Goal: Information Seeking & Learning: Learn about a topic

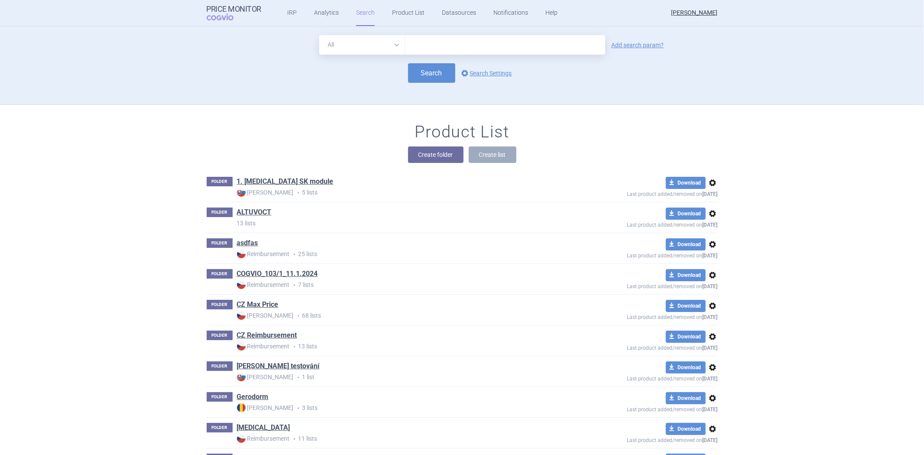
click at [438, 50] on input "text" at bounding box center [505, 44] width 200 height 19
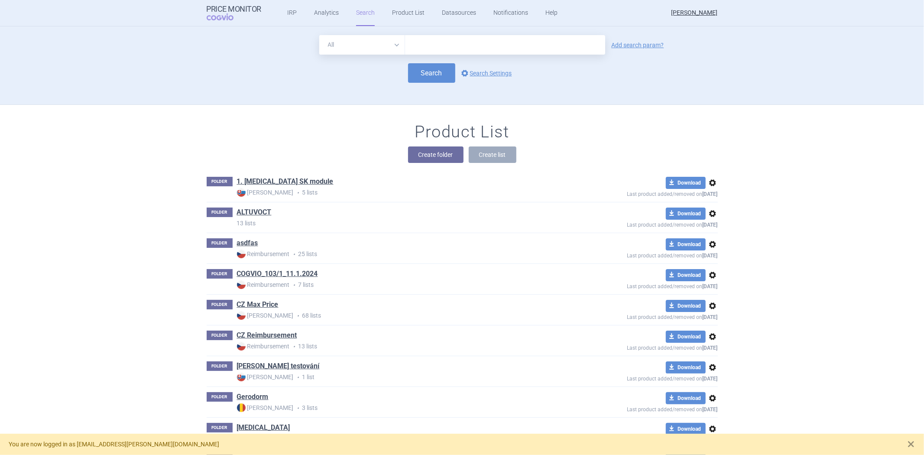
click at [485, 40] on input "text" at bounding box center [505, 44] width 200 height 19
paste input "13569492"
type input "13569492"
click at [478, 68] on link "options Search Settings" at bounding box center [485, 73] width 52 height 10
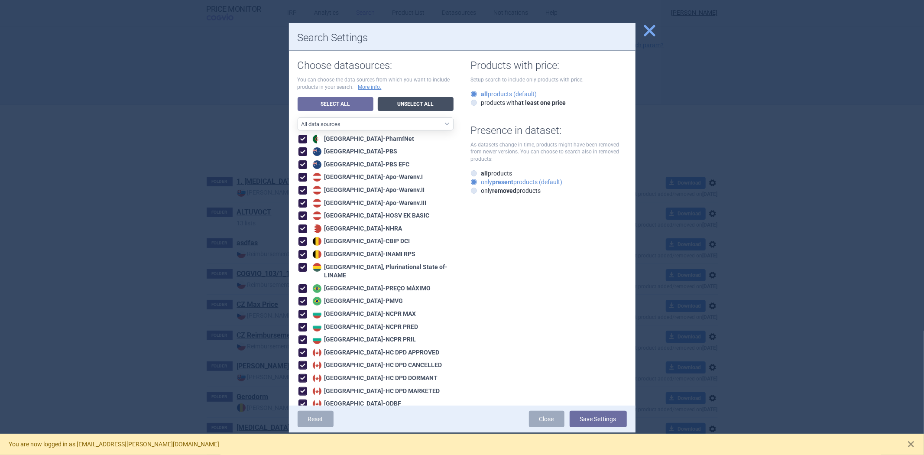
click at [399, 105] on link "Unselect All" at bounding box center [416, 104] width 76 height 14
checkbox input "false"
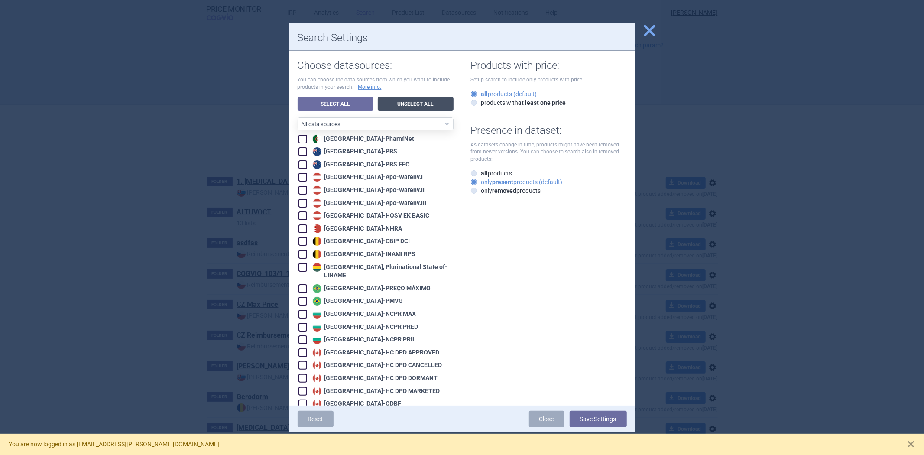
checkbox input "false"
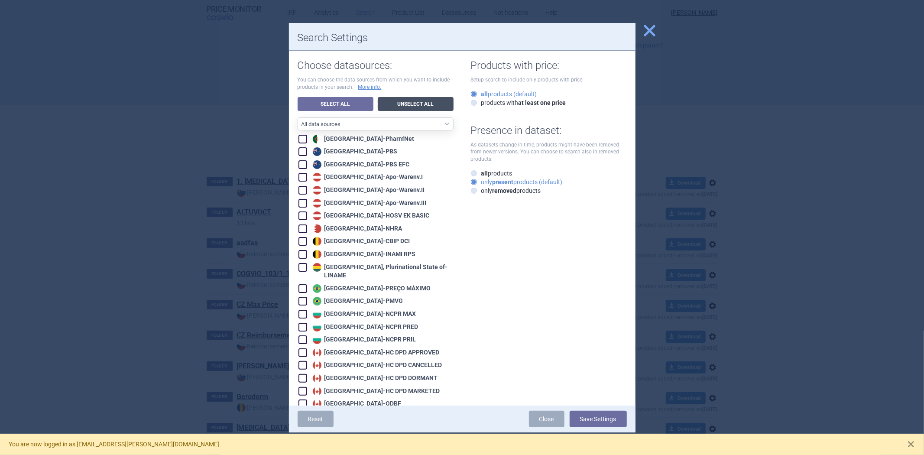
checkbox input "false"
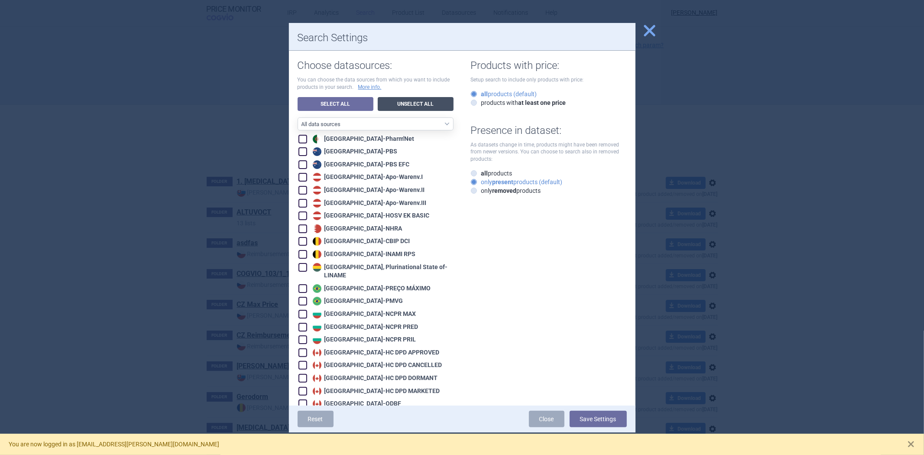
checkbox input "false"
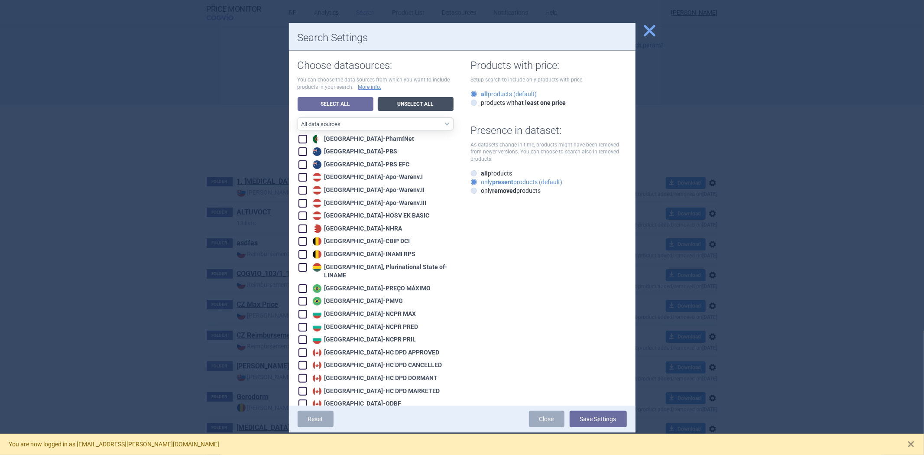
checkbox input "false"
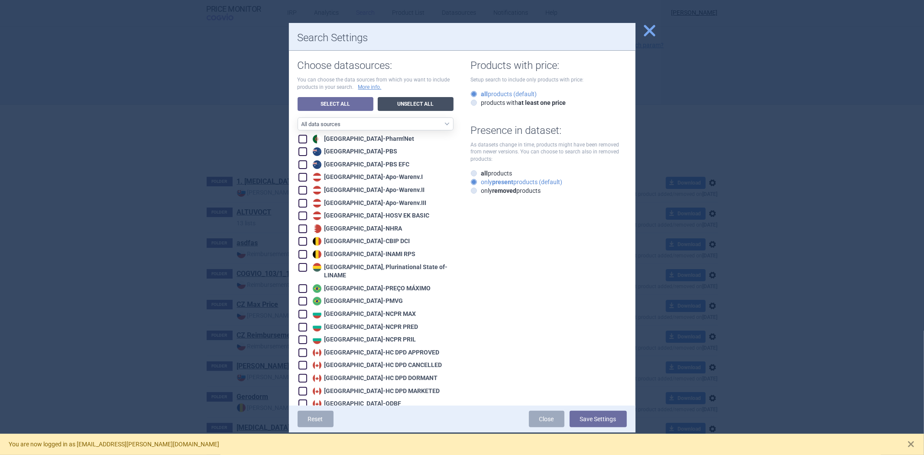
checkbox input "false"
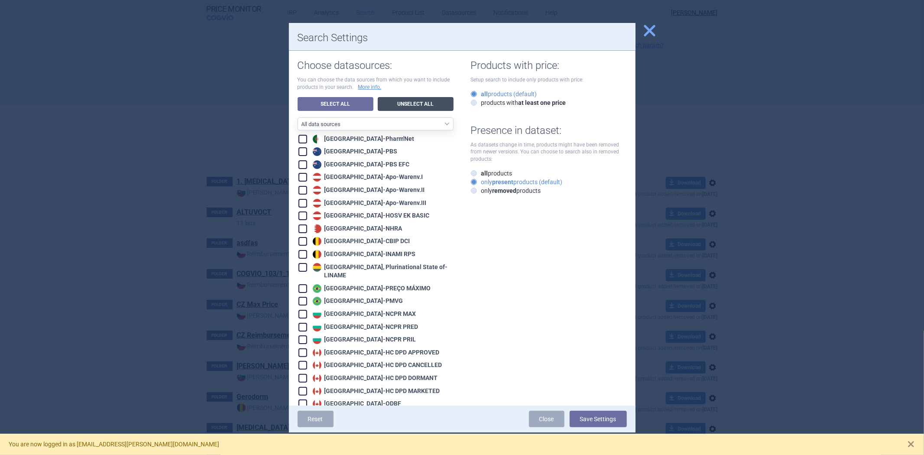
checkbox input "false"
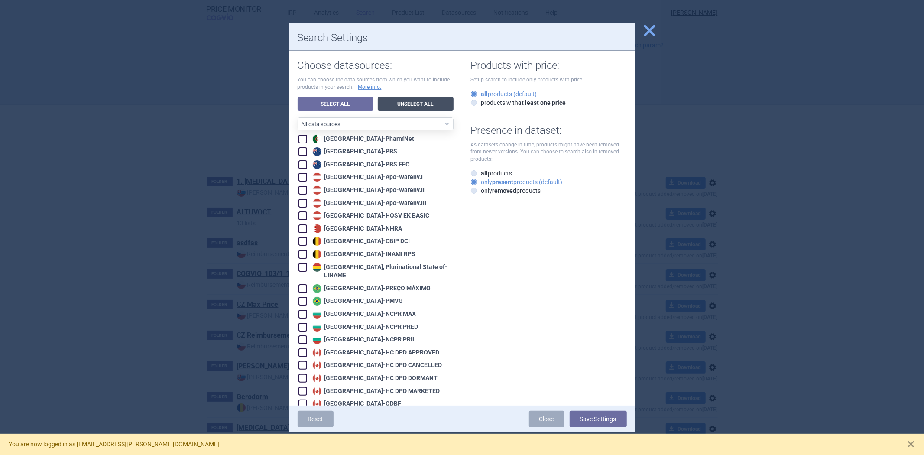
checkbox input "false"
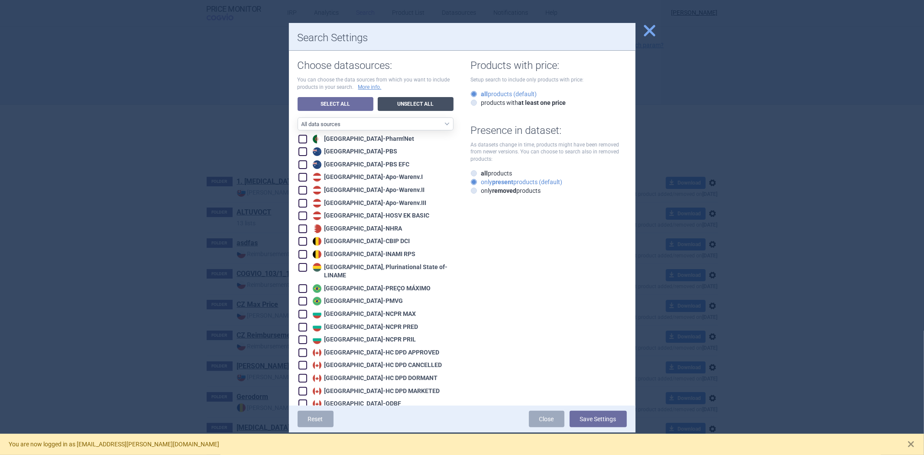
checkbox input "false"
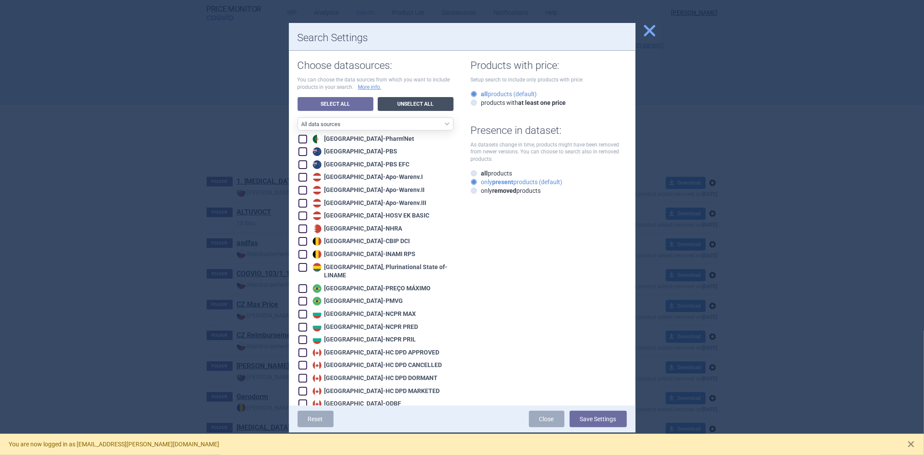
checkbox input "false"
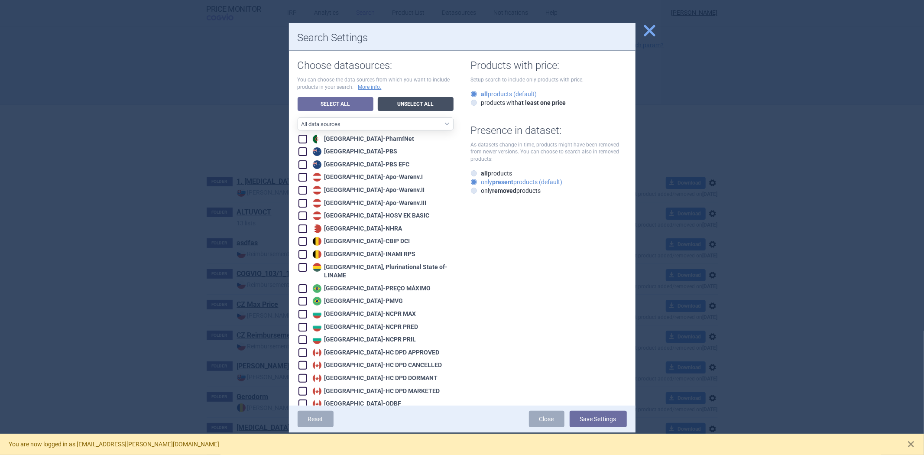
checkbox input "false"
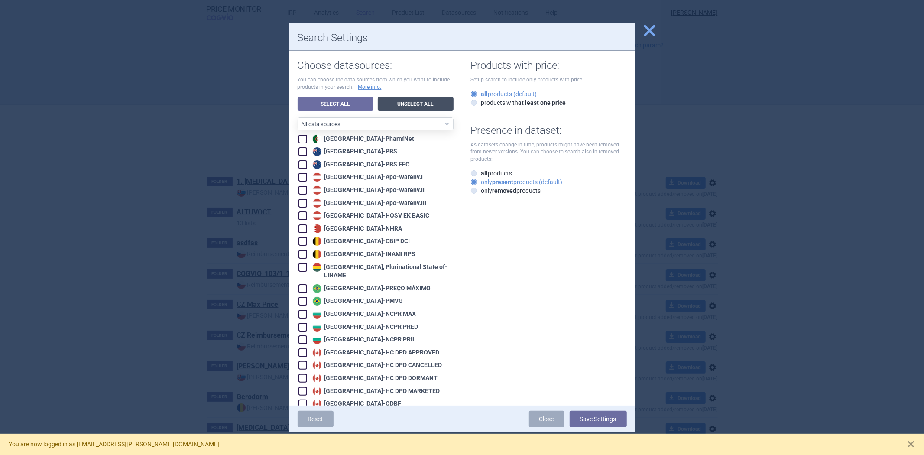
checkbox input "false"
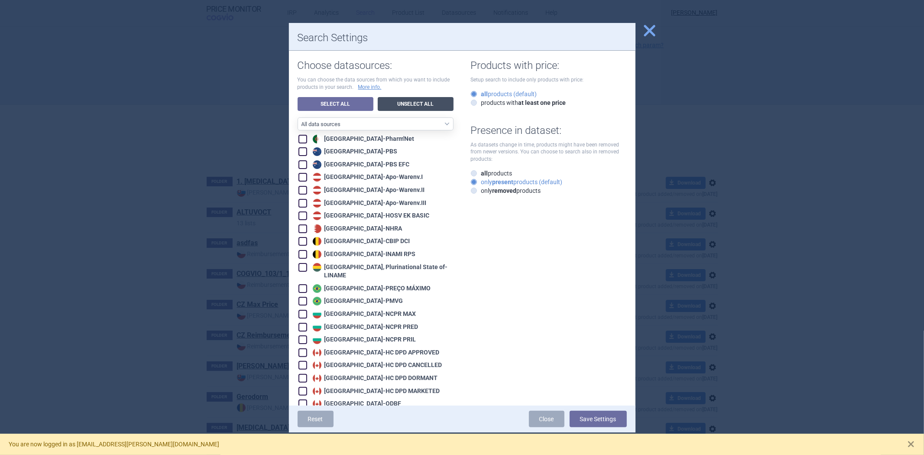
checkbox input "false"
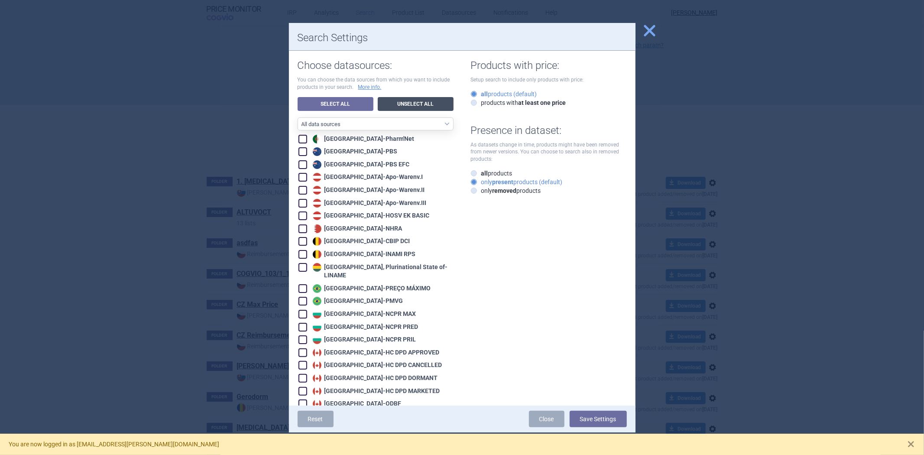
checkbox input "false"
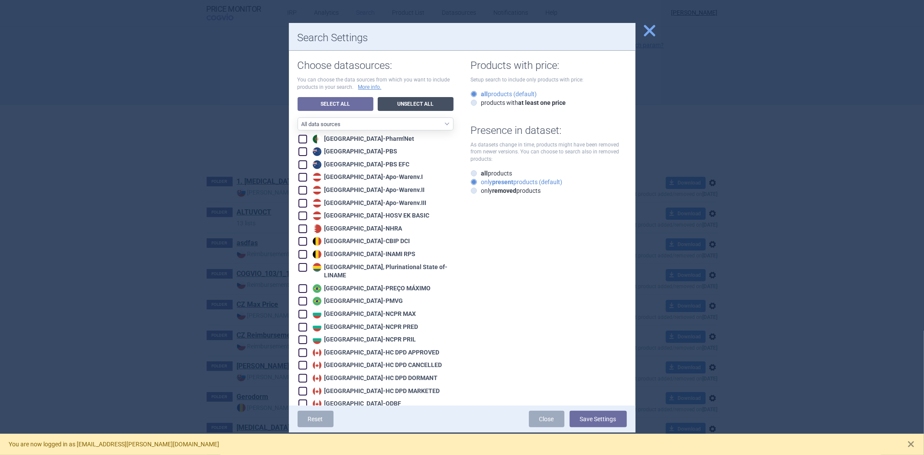
checkbox input "false"
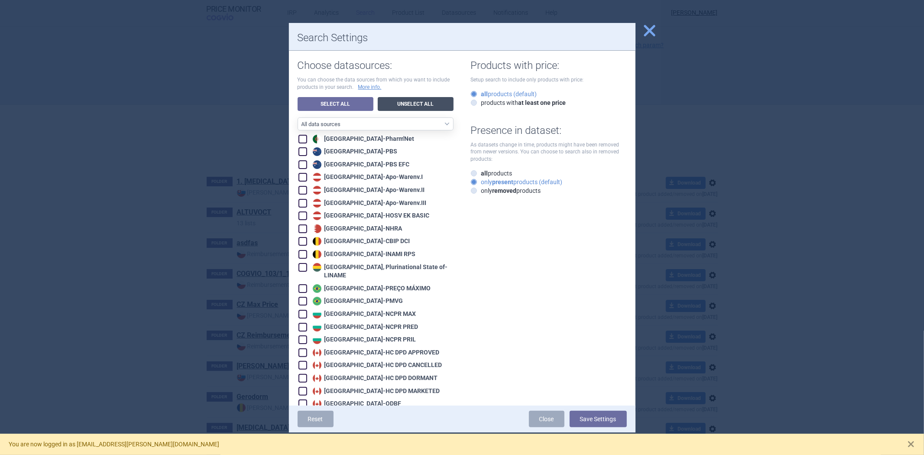
checkbox input "false"
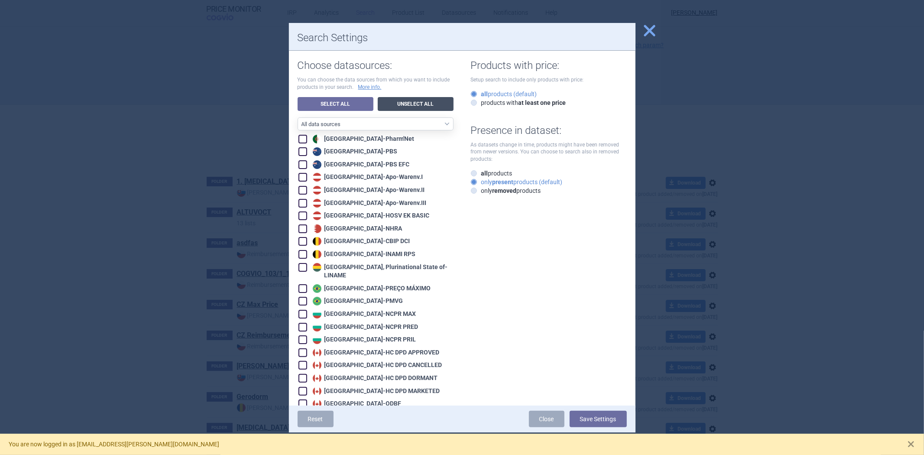
checkbox input "false"
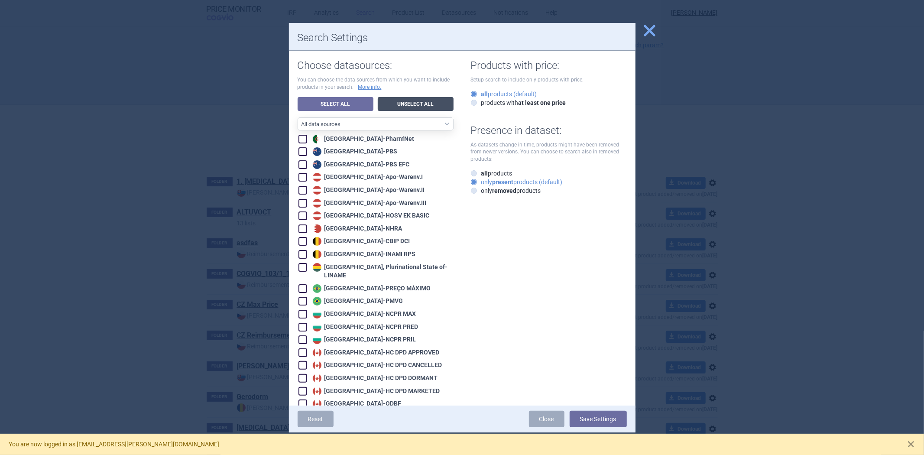
checkbox input "false"
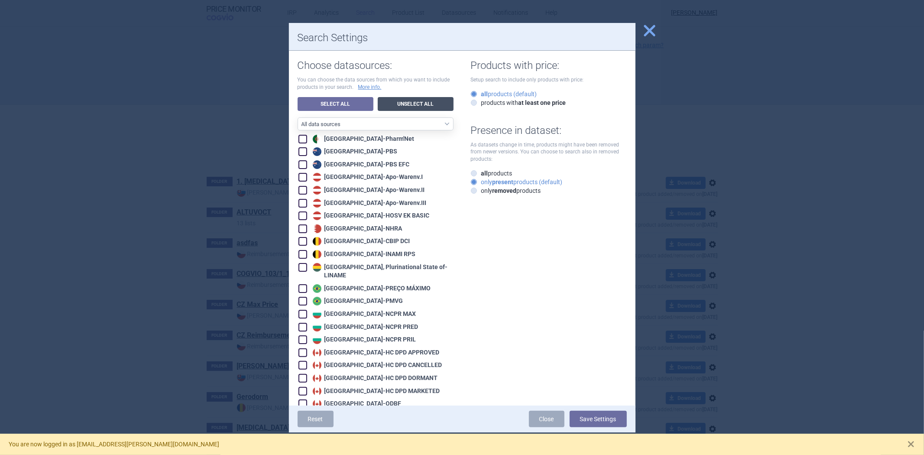
checkbox input "false"
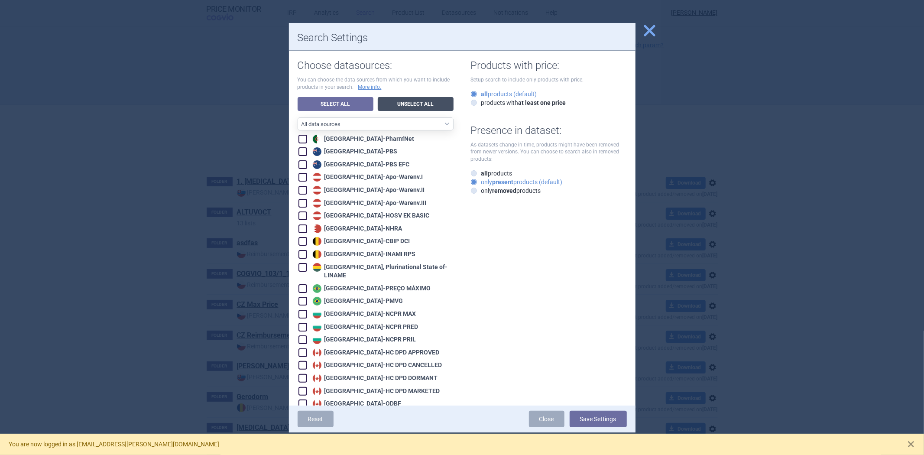
checkbox input "false"
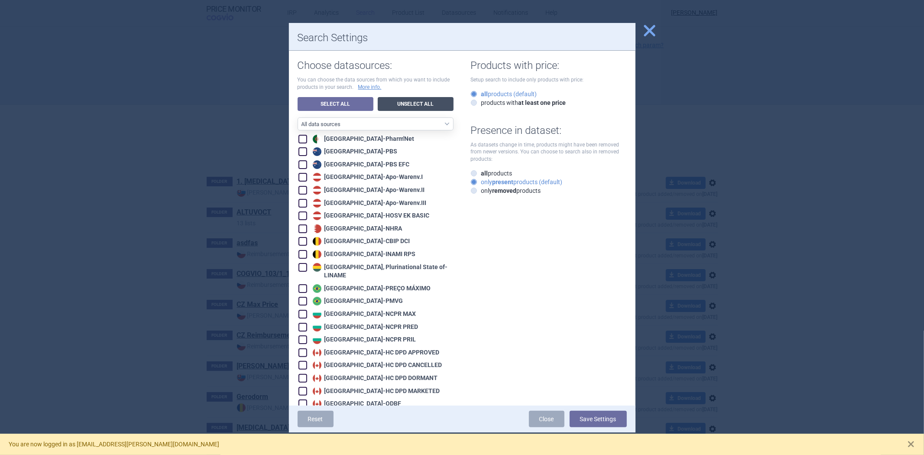
checkbox input "false"
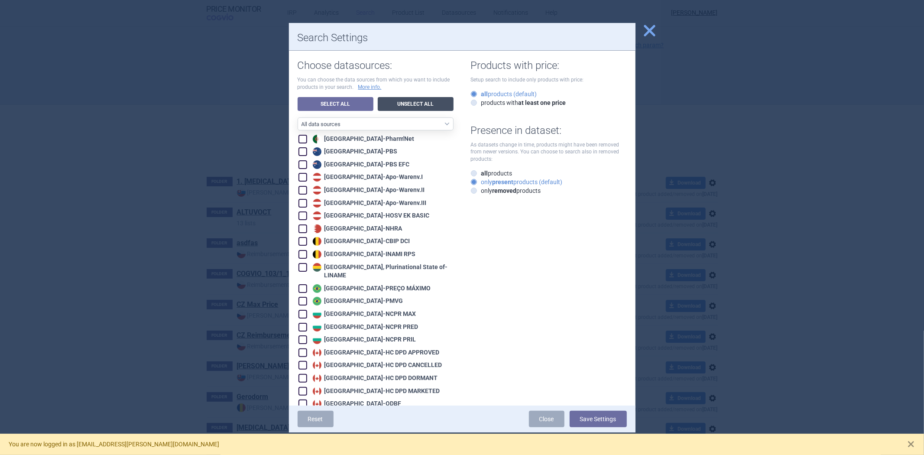
checkbox input "false"
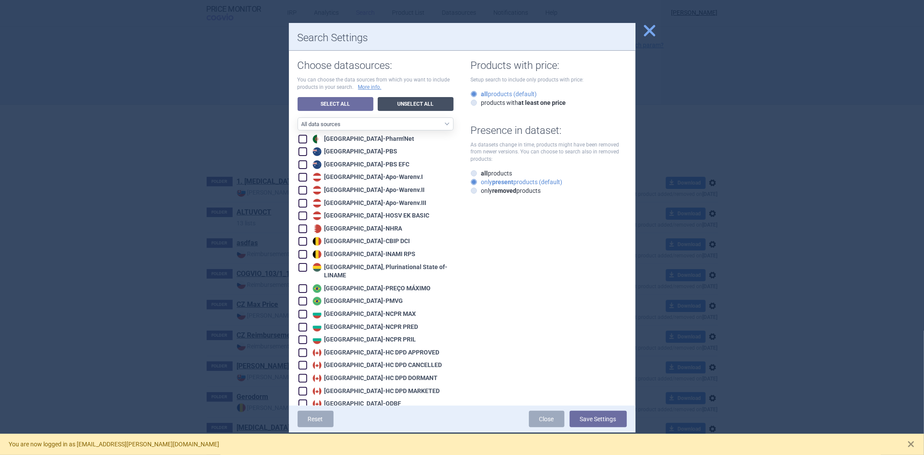
checkbox input "false"
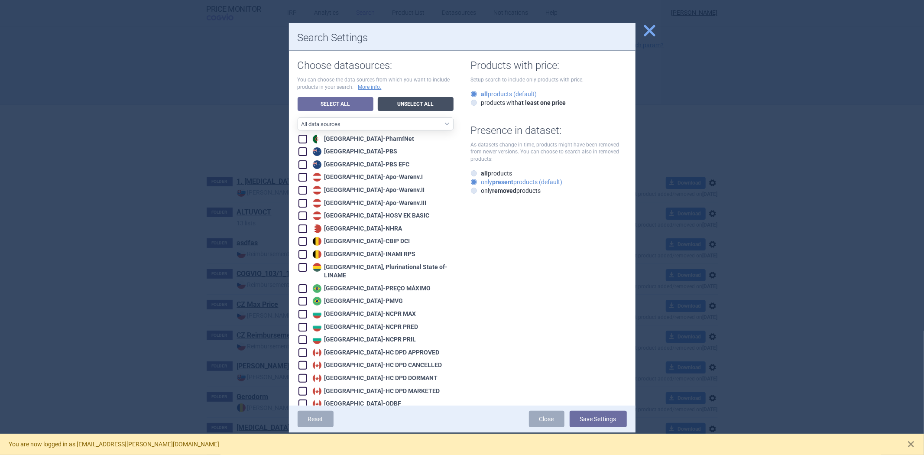
checkbox input "false"
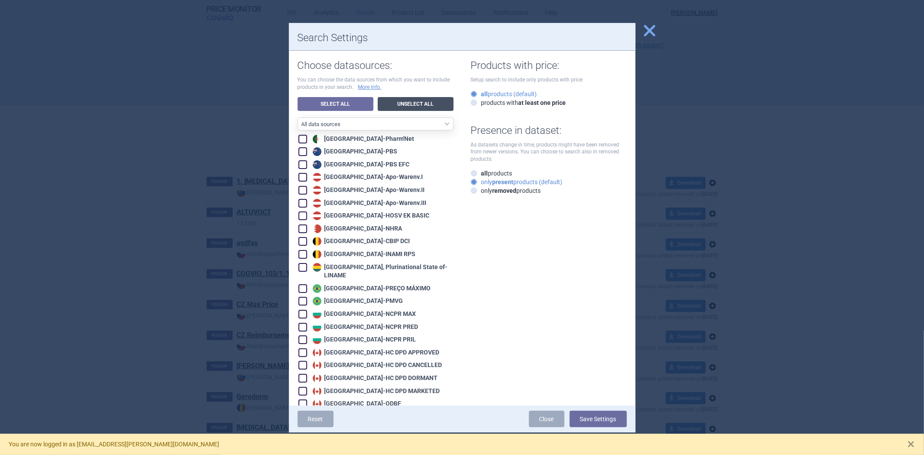
checkbox input "false"
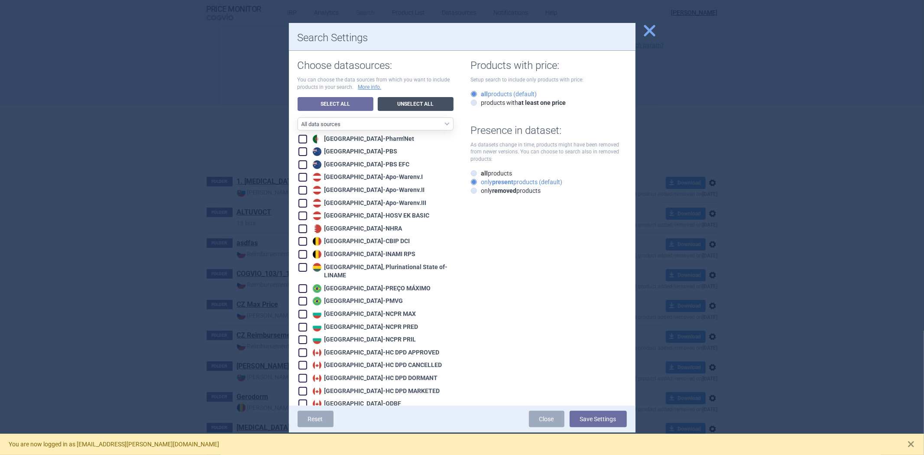
checkbox input "false"
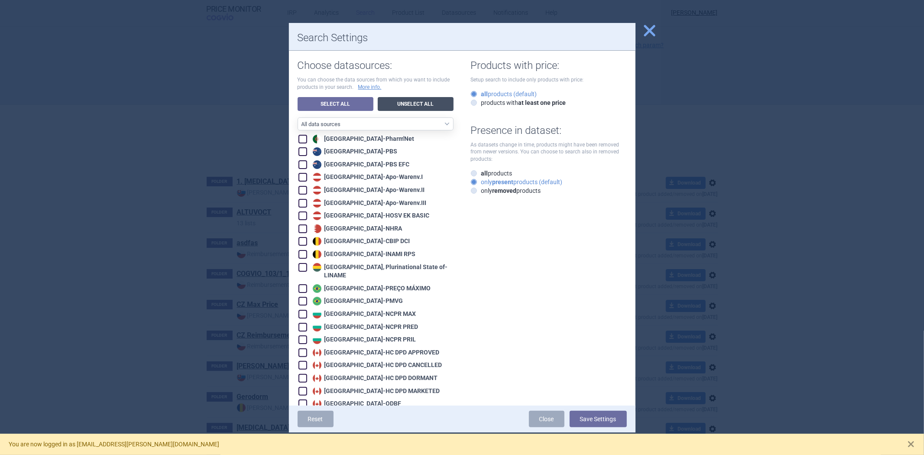
checkbox input "false"
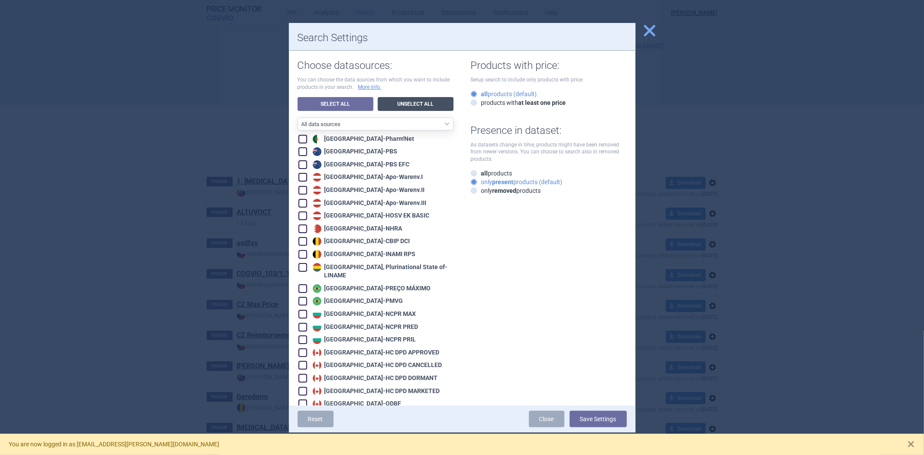
checkbox input "false"
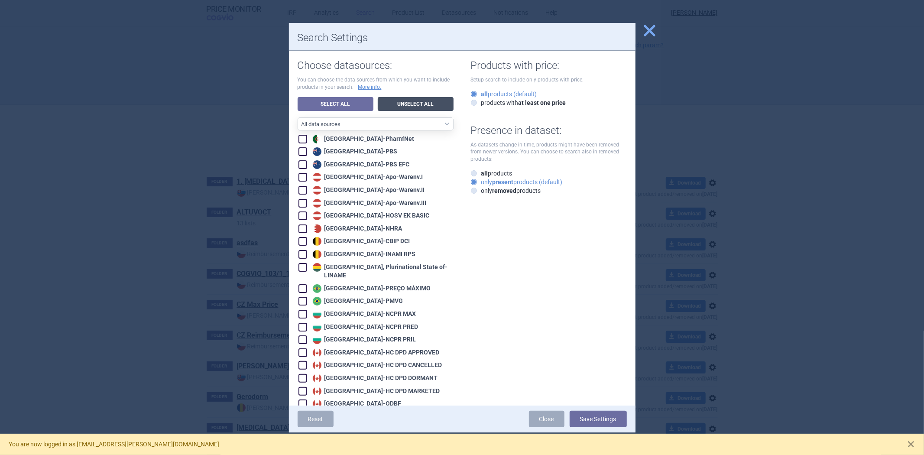
checkbox input "false"
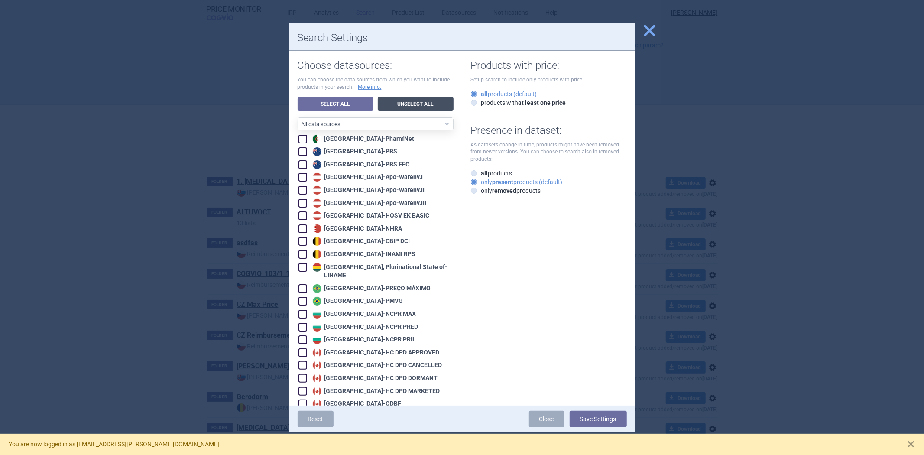
checkbox input "false"
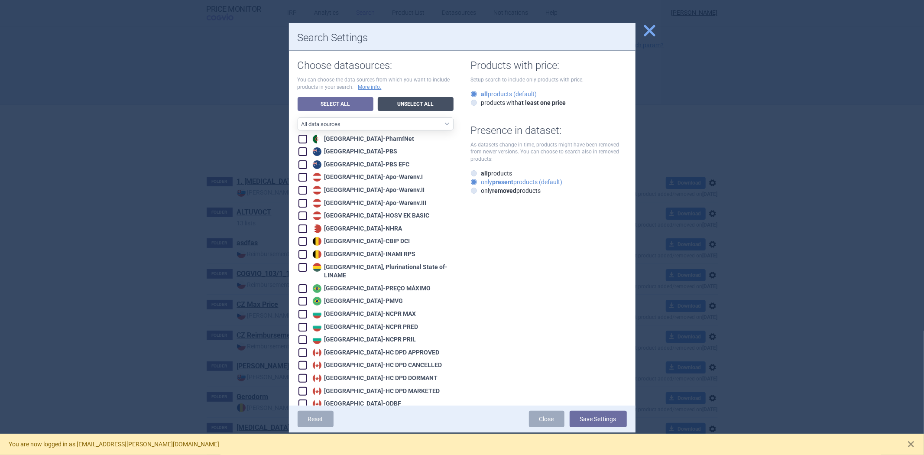
checkbox input "false"
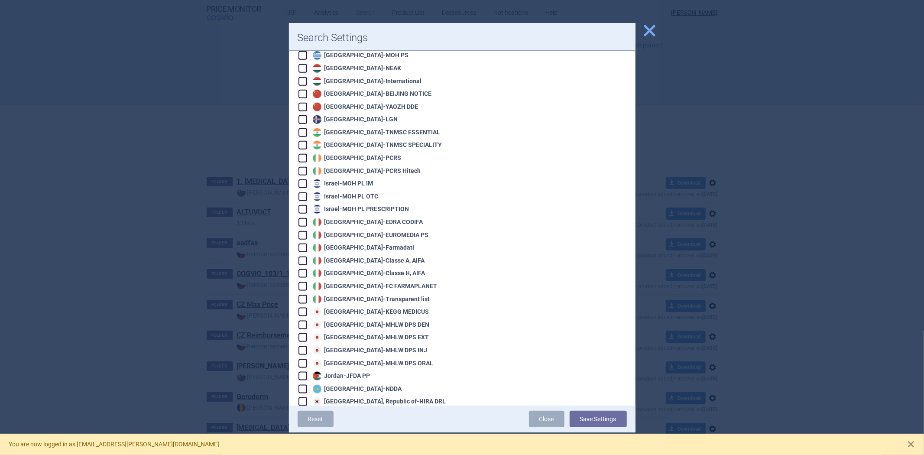
scroll to position [673, 0]
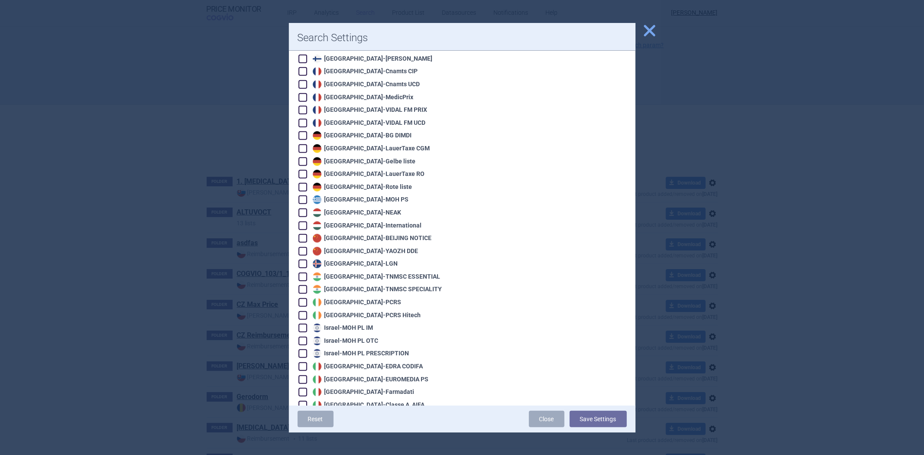
click at [360, 144] on div "Germany - LauerTaxe CGM" at bounding box center [370, 148] width 120 height 9
checkbox input "true"
click at [587, 409] on div "Reset Close Save Settings" at bounding box center [462, 418] width 346 height 27
click at [583, 417] on button "Save Settings" at bounding box center [597, 418] width 57 height 16
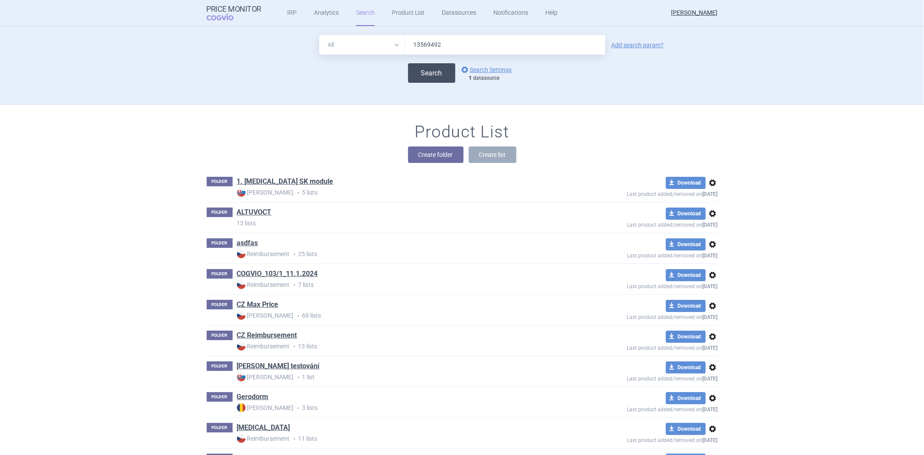
click at [444, 76] on button "Search" at bounding box center [431, 72] width 47 height 19
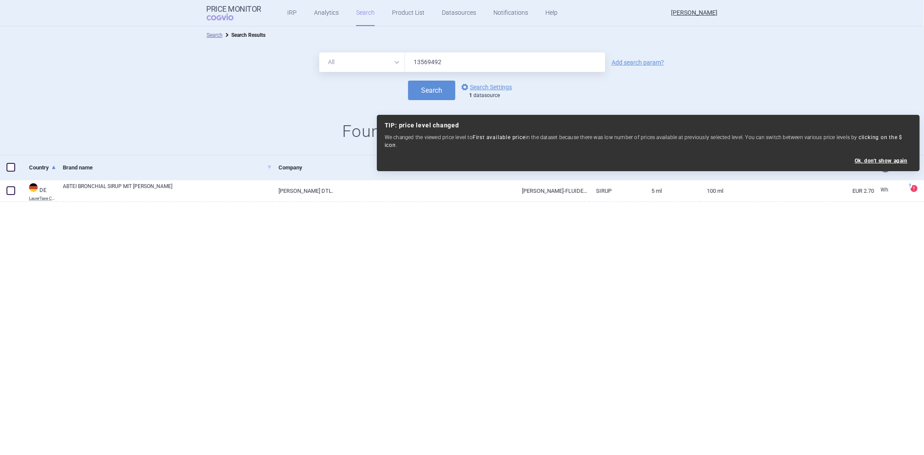
click at [869, 226] on div at bounding box center [462, 216] width 924 height 28
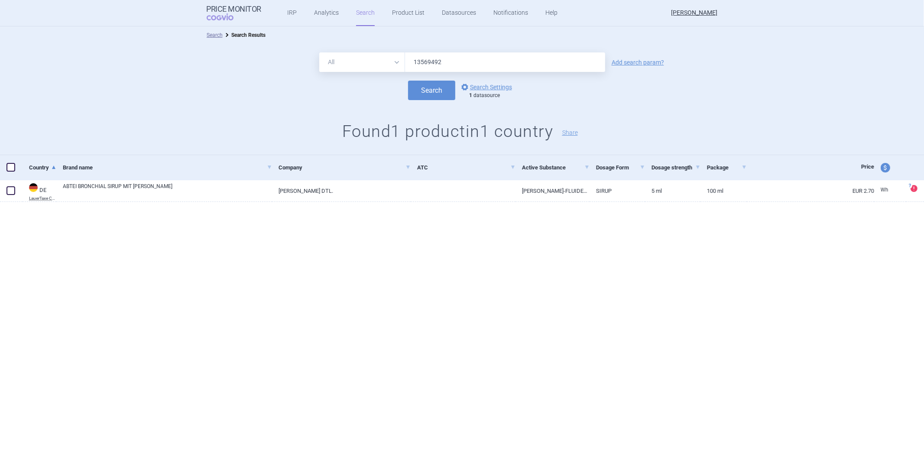
click at [869, 226] on div at bounding box center [462, 216] width 924 height 28
click at [804, 171] on div "Price" at bounding box center [809, 167] width 127 height 25
click at [807, 165] on div "Price" at bounding box center [809, 167] width 127 height 25
click at [834, 120] on div "All Brand Name ATC Company Active Substance Country Newer than 13569492 Add sea…" at bounding box center [462, 99] width 924 height 111
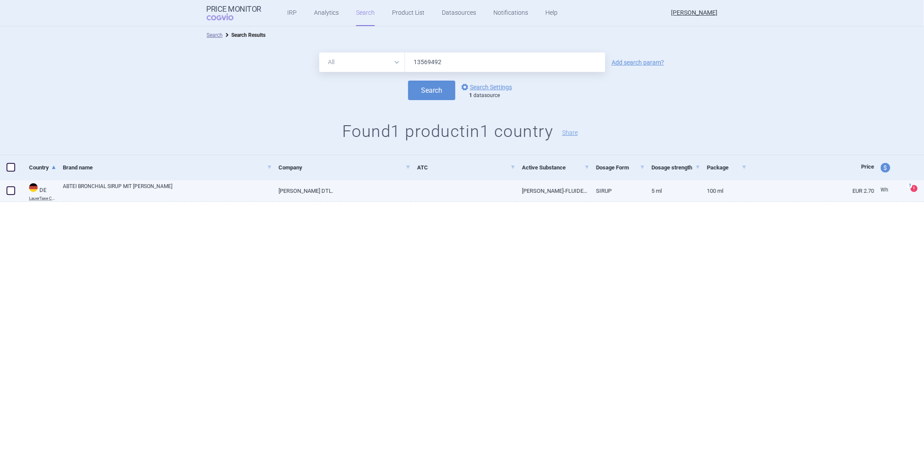
click at [381, 184] on link "PERRIGO DTL." at bounding box center [341, 190] width 139 height 21
select select "EUR"
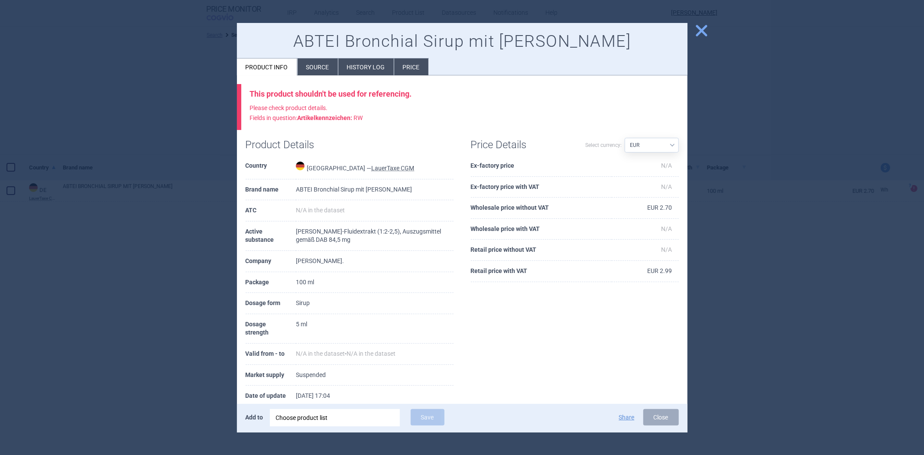
click at [158, 210] on div at bounding box center [462, 227] width 924 height 455
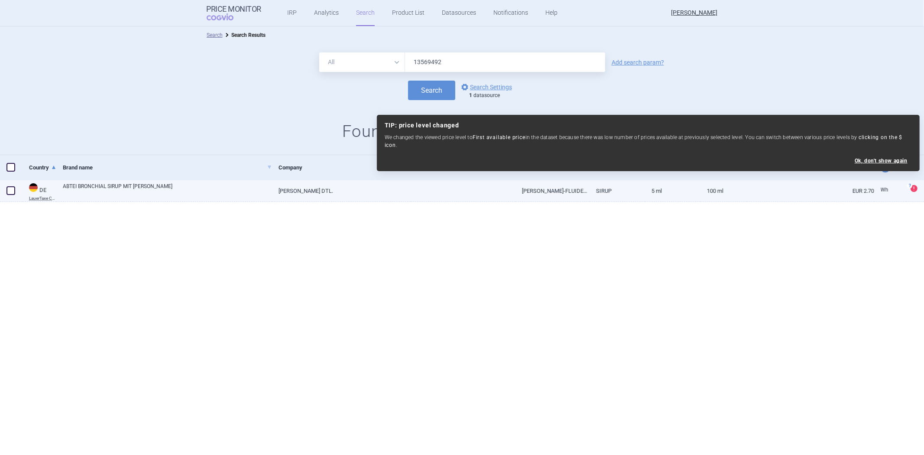
click at [15, 188] on span at bounding box center [10, 190] width 13 height 13
checkbox input "true"
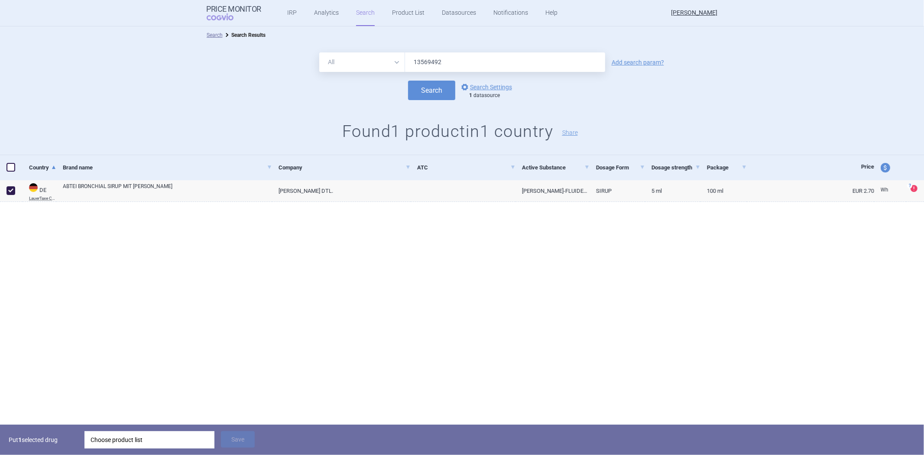
click at [145, 443] on div "Choose product list" at bounding box center [149, 439] width 118 height 17
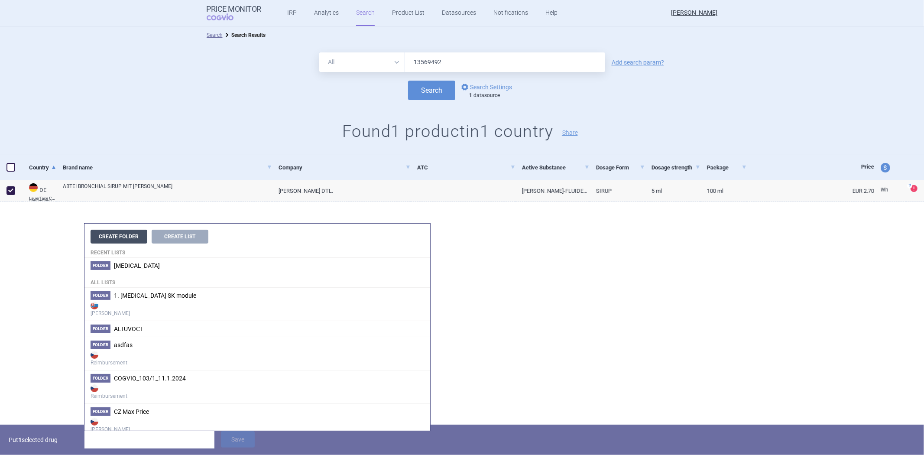
click at [139, 233] on button "Create Folder" at bounding box center [118, 236] width 57 height 14
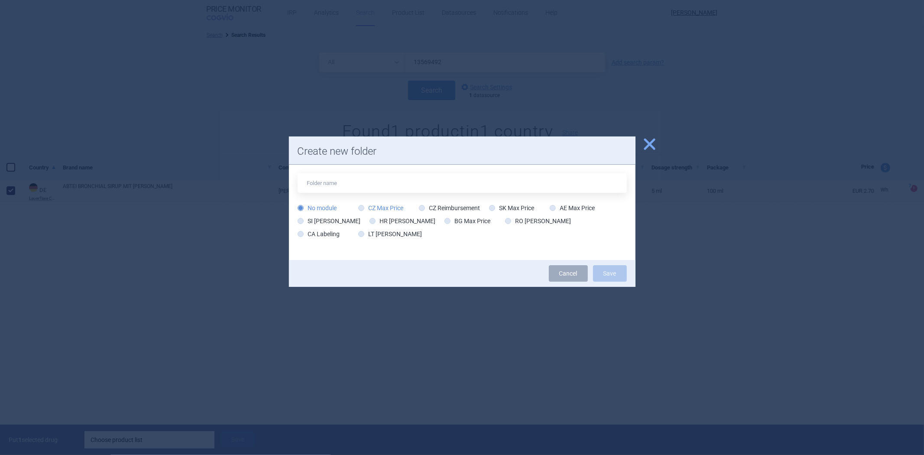
click at [399, 207] on label "CZ Max Price" at bounding box center [380, 208] width 45 height 9
click at [367, 207] on input "CZ Max Price" at bounding box center [363, 208] width 9 height 9
radio input "true"
click at [487, 184] on input "text" at bounding box center [461, 182] width 329 height 19
type input "Pokus"
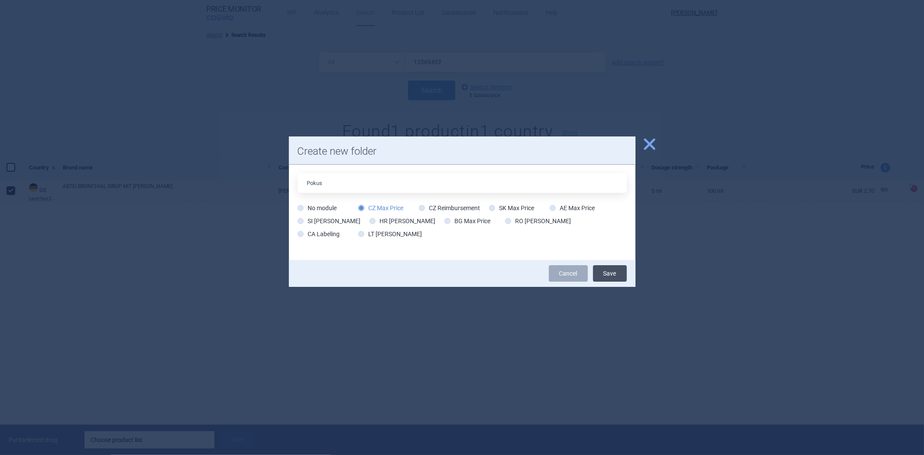
click at [619, 271] on button "Save" at bounding box center [610, 273] width 34 height 16
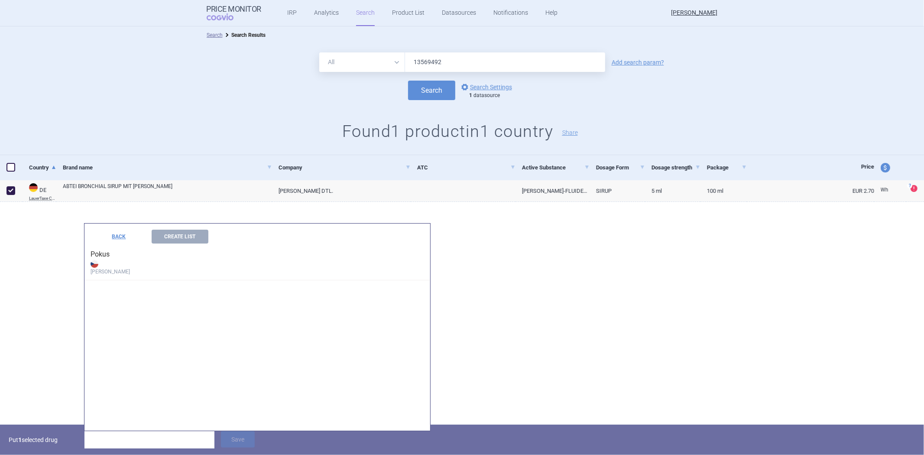
click at [216, 271] on strong "[PERSON_NAME]" at bounding box center [256, 266] width 333 height 17
click at [175, 235] on button "Create List" at bounding box center [180, 236] width 57 height 14
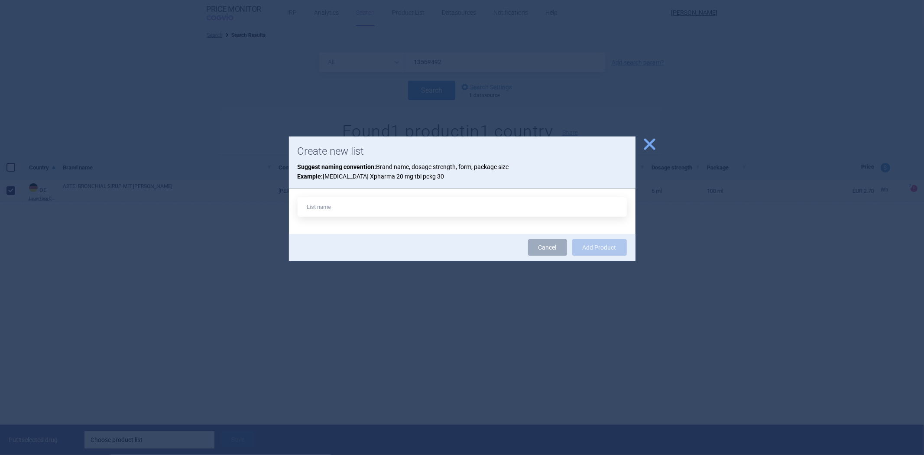
click at [378, 209] on input "text" at bounding box center [461, 206] width 329 height 19
type input "Pokus"
click at [598, 245] on button "Add Product" at bounding box center [599, 247] width 55 height 16
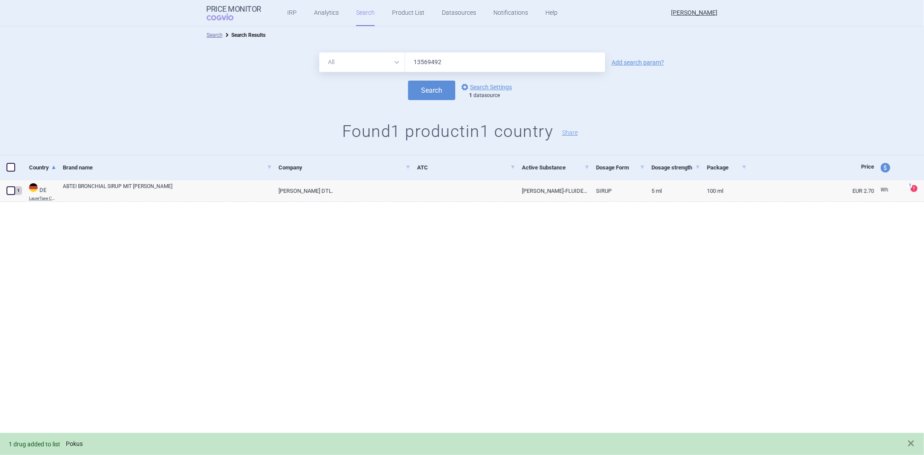
click at [80, 445] on link "Pokus" at bounding box center [74, 443] width 17 height 7
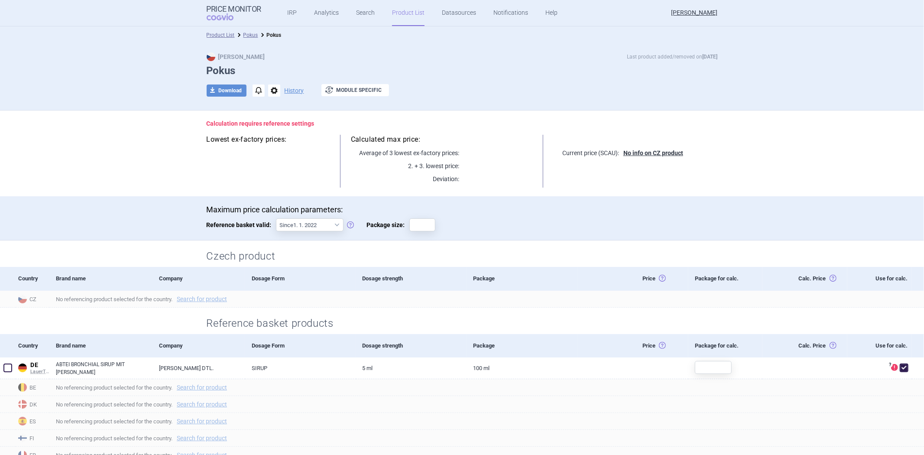
click at [885, 281] on div "Use for calc." at bounding box center [879, 278] width 65 height 23
copy div "Use for calc."
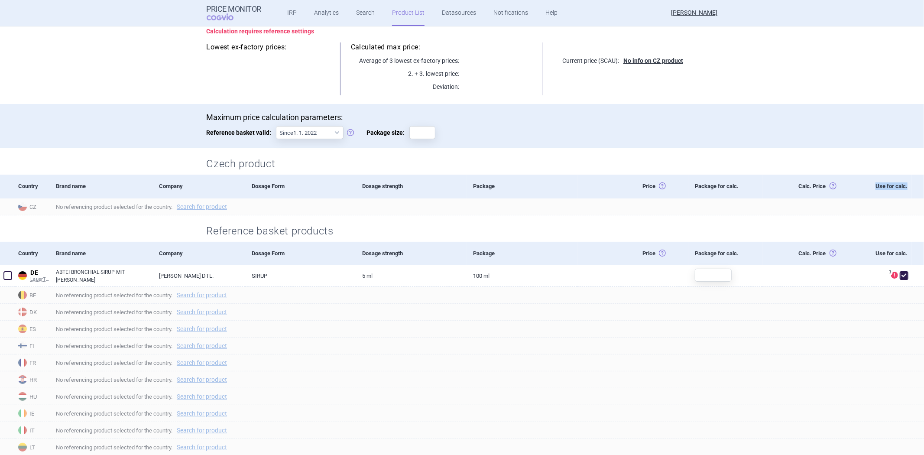
scroll to position [96, 0]
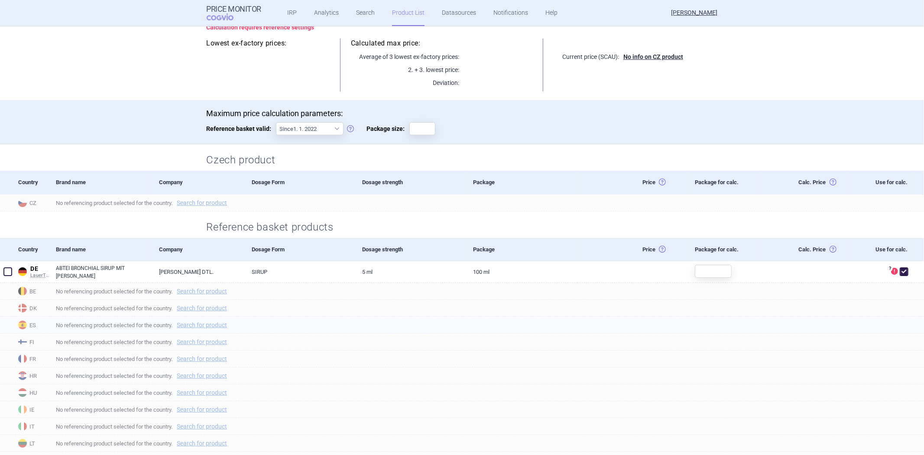
click at [869, 327] on span "No referencing product selected for the country. Search for product" at bounding box center [490, 325] width 868 height 10
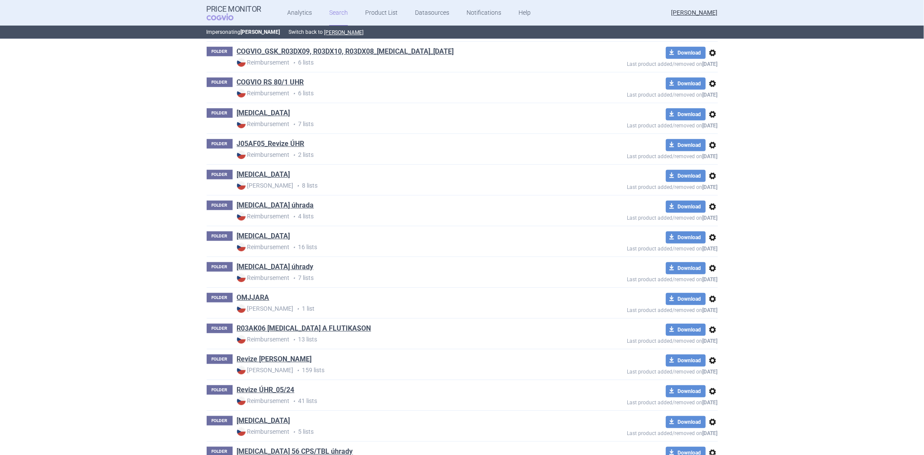
scroll to position [710, 0]
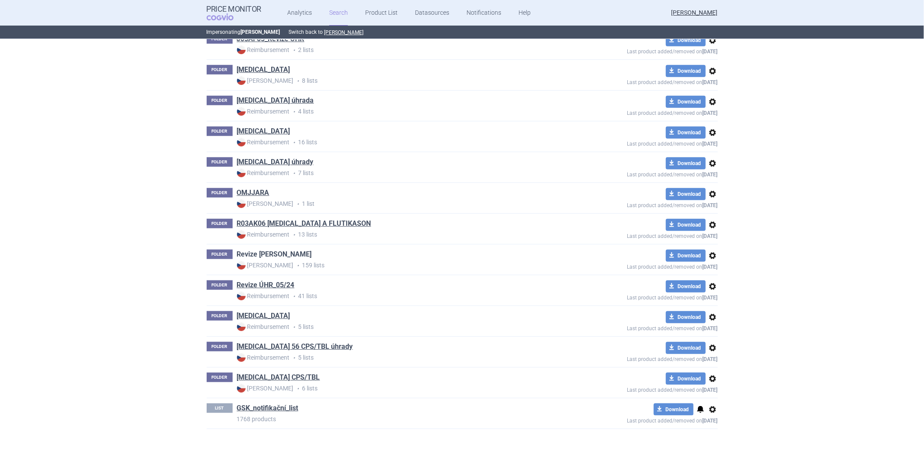
click at [263, 249] on link "Revize Max Price" at bounding box center [274, 254] width 75 height 10
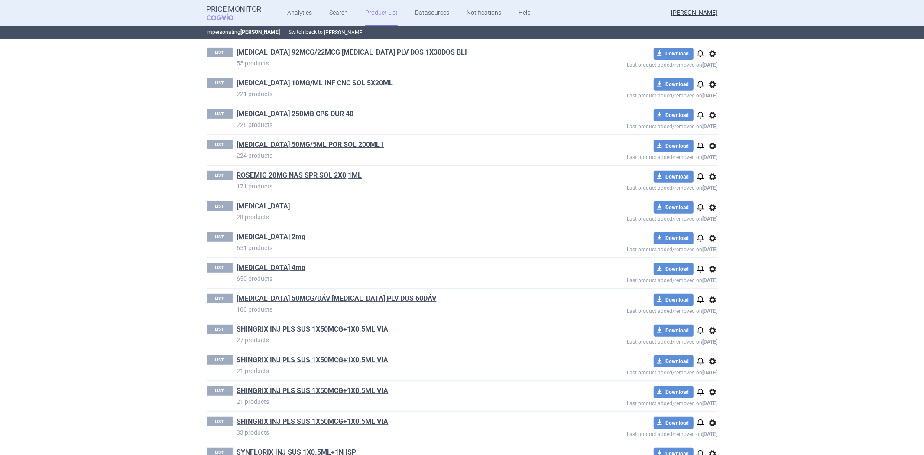
scroll to position [3271, 0]
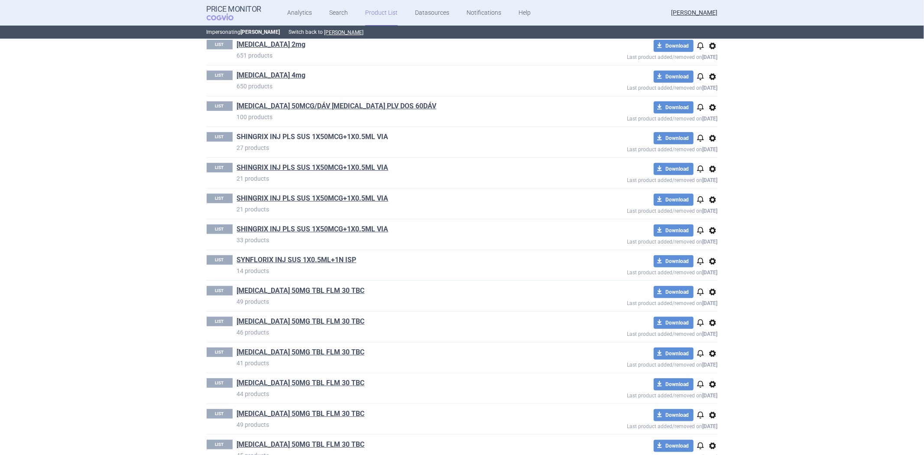
click at [332, 138] on link "SHINGRIX INJ PLS SUS 1X50MCG+1X0.5ML VIA" at bounding box center [313, 137] width 152 height 10
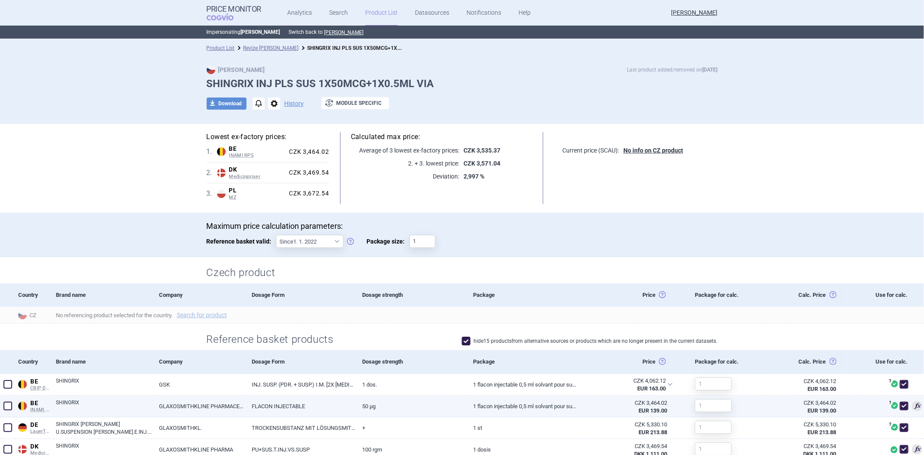
scroll to position [192, 0]
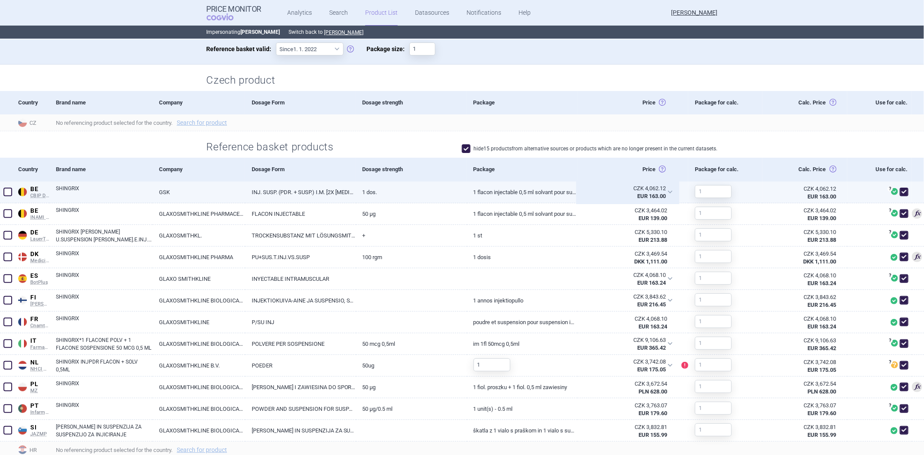
click at [604, 191] on div "CZK 4,062.12" at bounding box center [624, 188] width 82 height 8
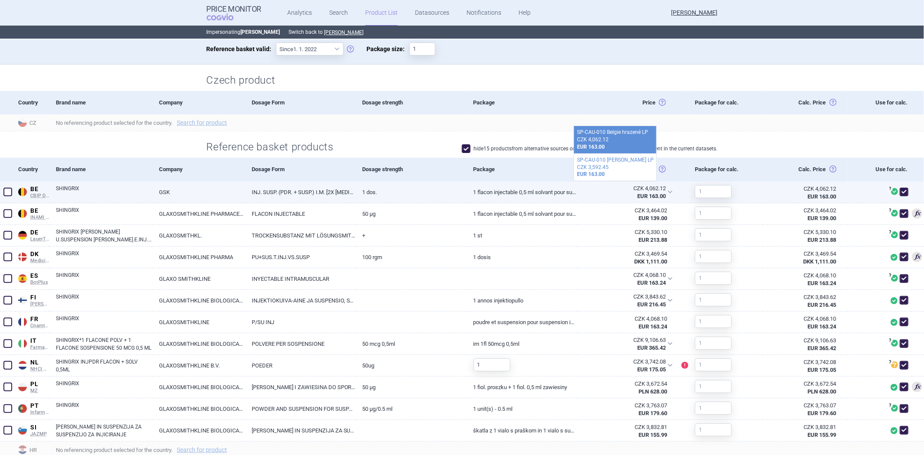
click at [453, 192] on link "1 dos." at bounding box center [411, 191] width 111 height 21
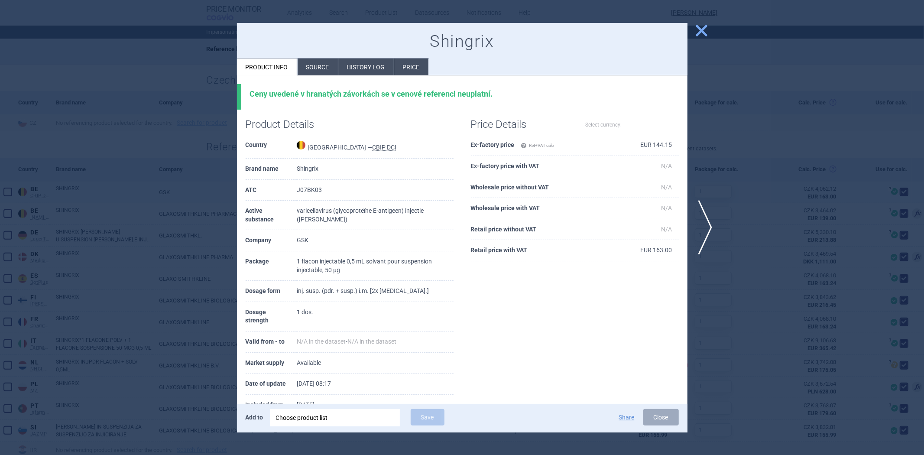
select select "EUR"
click at [769, 181] on div at bounding box center [462, 227] width 924 height 455
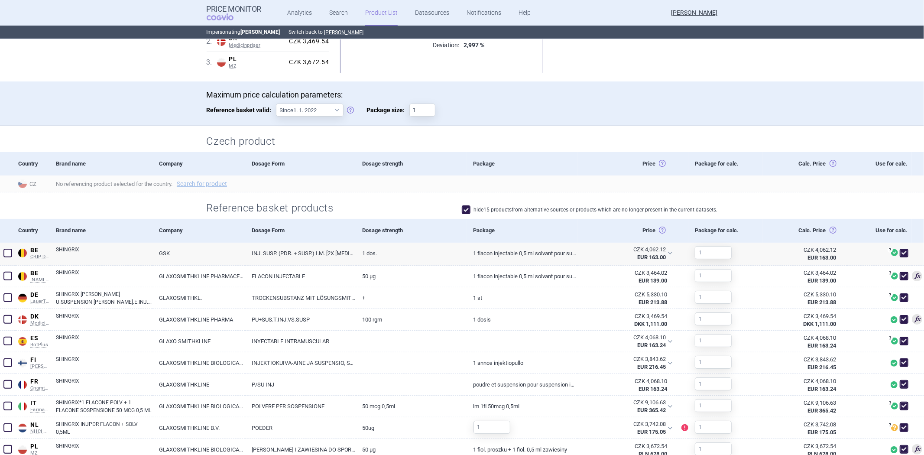
scroll to position [127, 0]
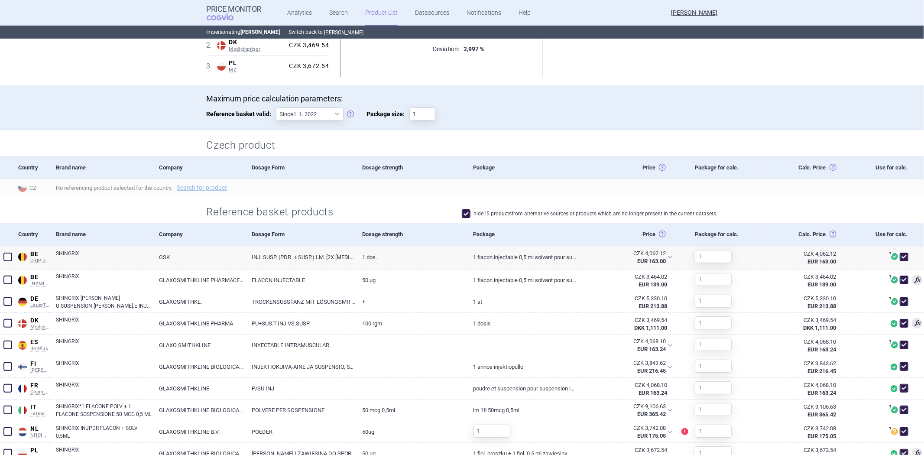
click at [589, 210] on label "hide 15 products from alternative sources or products which are no longer prese…" at bounding box center [590, 213] width 256 height 9
checkbox input "false"
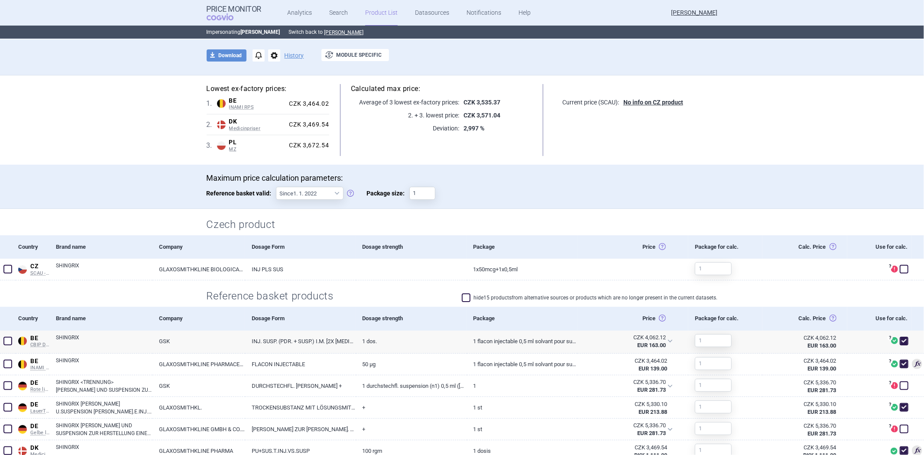
scroll to position [0, 0]
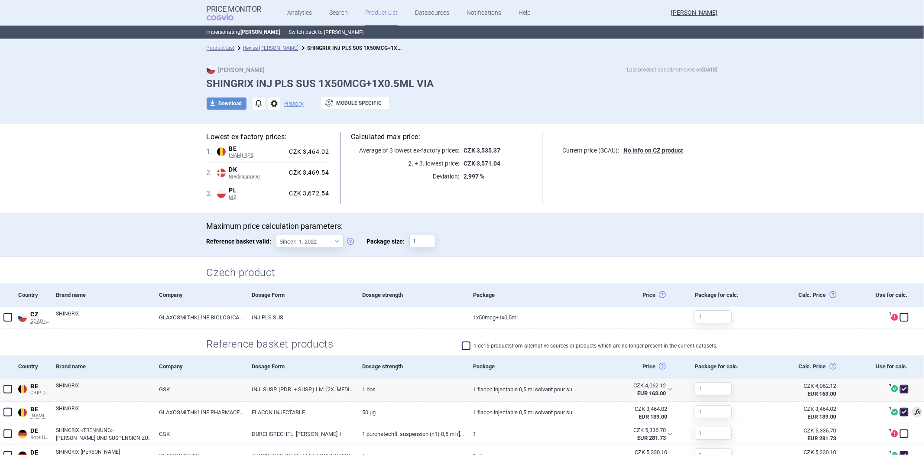
click at [327, 29] on button "[PERSON_NAME]" at bounding box center [343, 32] width 39 height 7
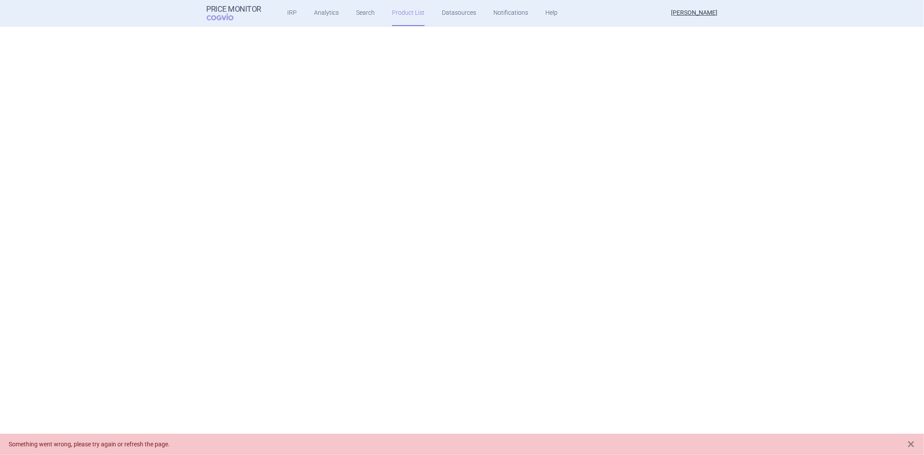
click at [392, 17] on link "Product List" at bounding box center [408, 13] width 32 height 26
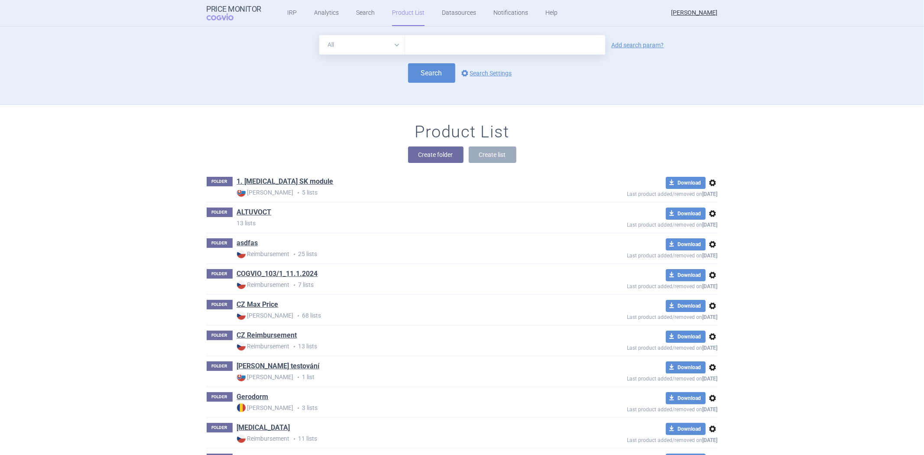
scroll to position [78, 0]
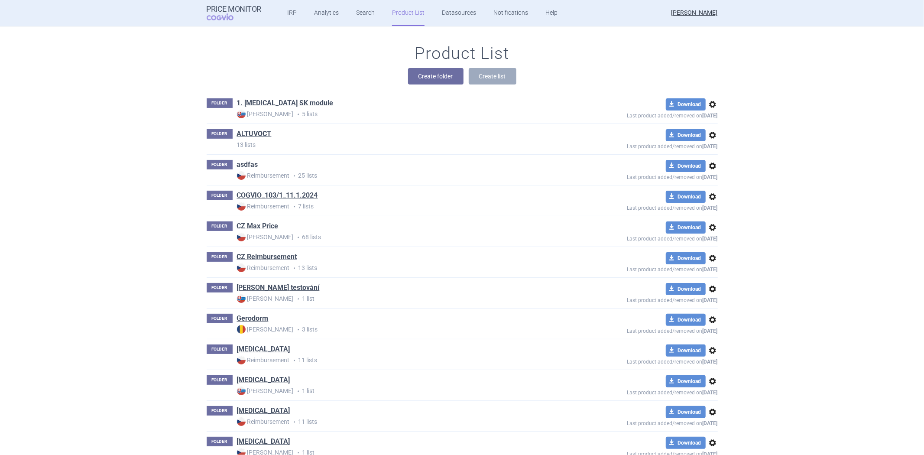
click at [237, 163] on link "asdfas" at bounding box center [247, 165] width 21 height 10
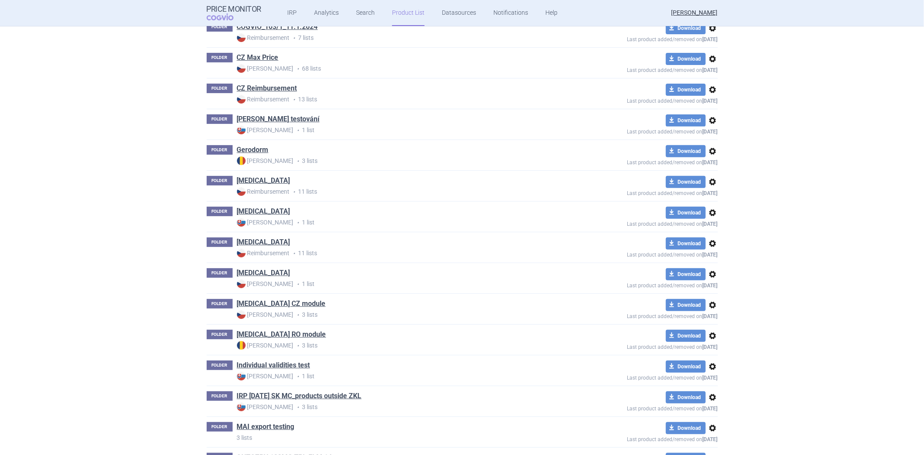
scroll to position [271, 0]
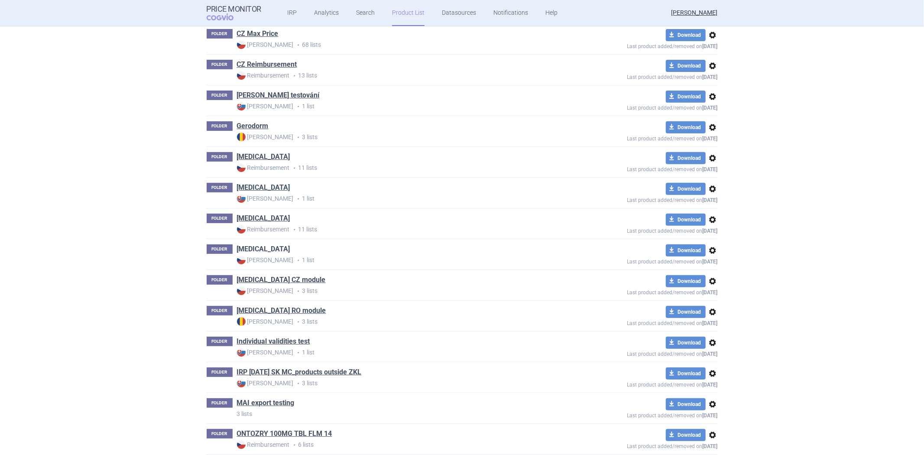
click at [245, 251] on link "[MEDICAL_DATA]" at bounding box center [263, 249] width 53 height 10
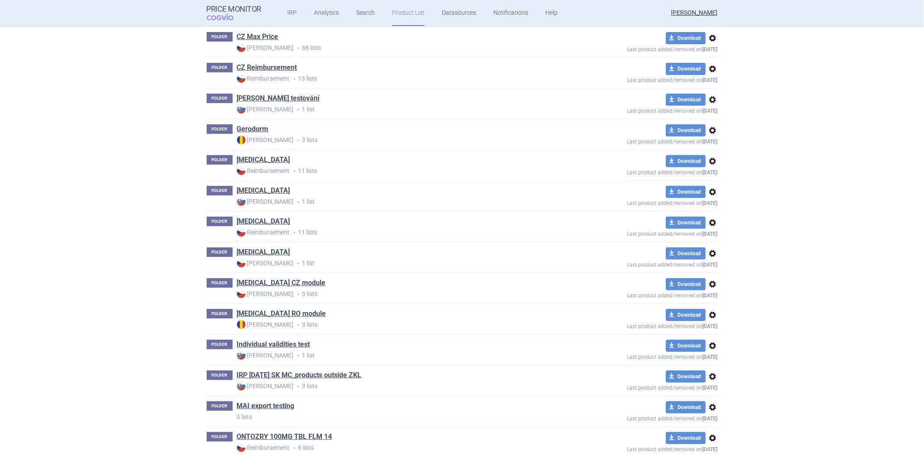
scroll to position [271, 0]
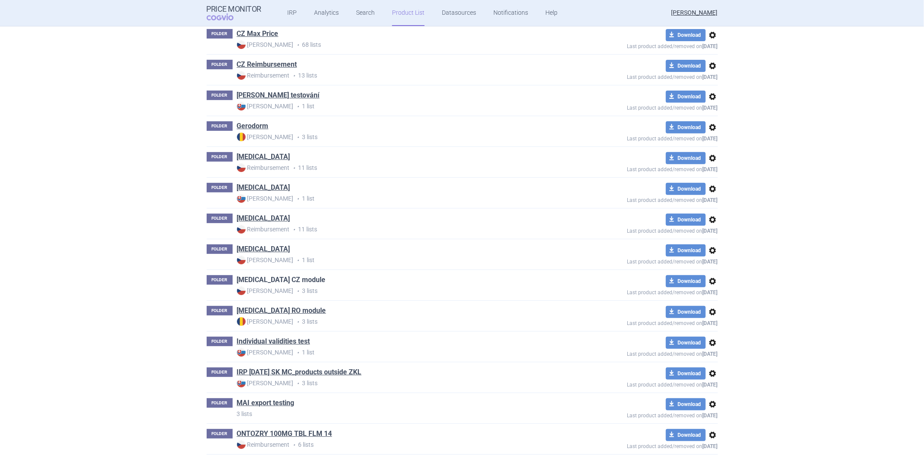
click at [280, 280] on link "[MEDICAL_DATA] CZ module" at bounding box center [281, 280] width 89 height 10
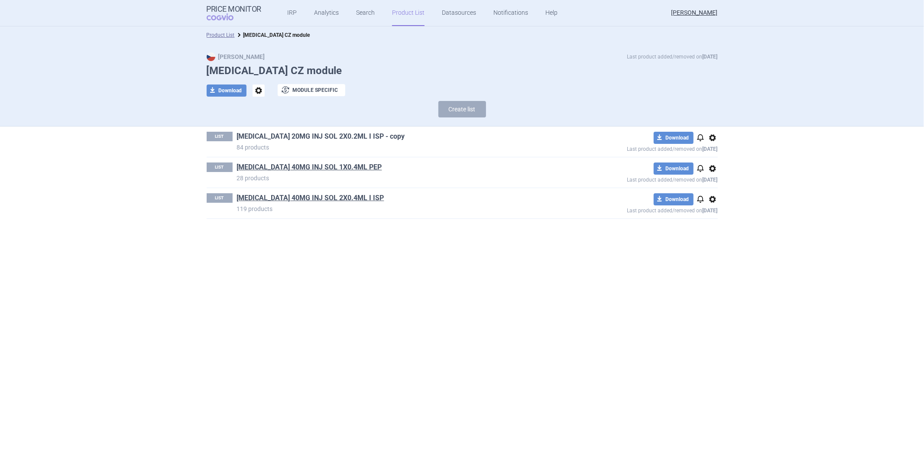
click at [289, 135] on link "[MEDICAL_DATA] 20MG INJ SOL 2X0.2ML I ISP - copy" at bounding box center [321, 137] width 168 height 10
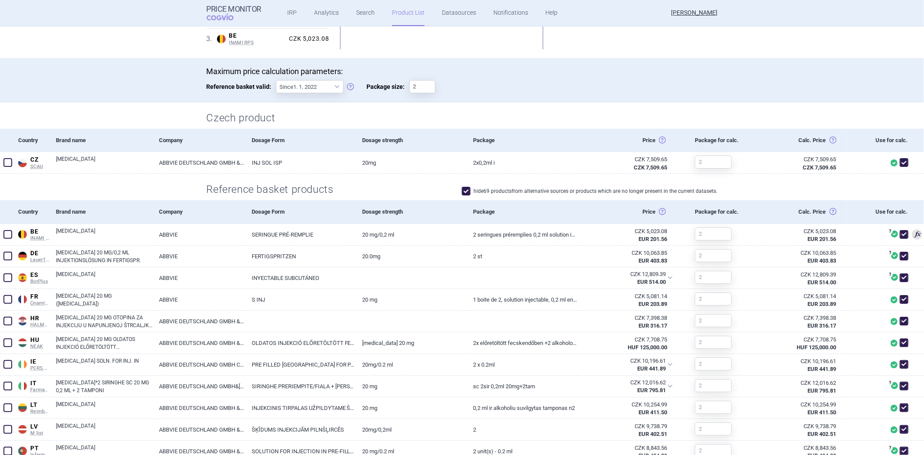
scroll to position [192, 0]
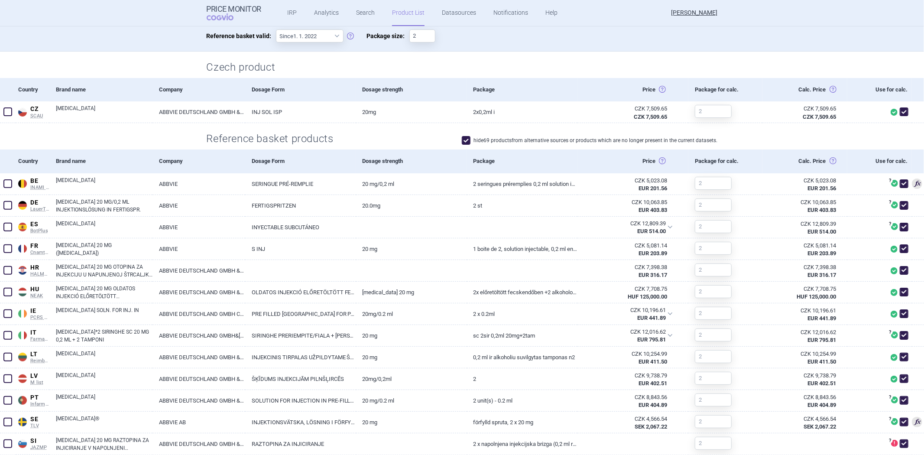
click at [633, 145] on div "hide 69 products from alternative sources or products which are no longer prese…" at bounding box center [590, 141] width 256 height 10
click at [638, 137] on label "hide 69 products from alternative sources or products which are no longer prese…" at bounding box center [590, 140] width 256 height 9
checkbox input "false"
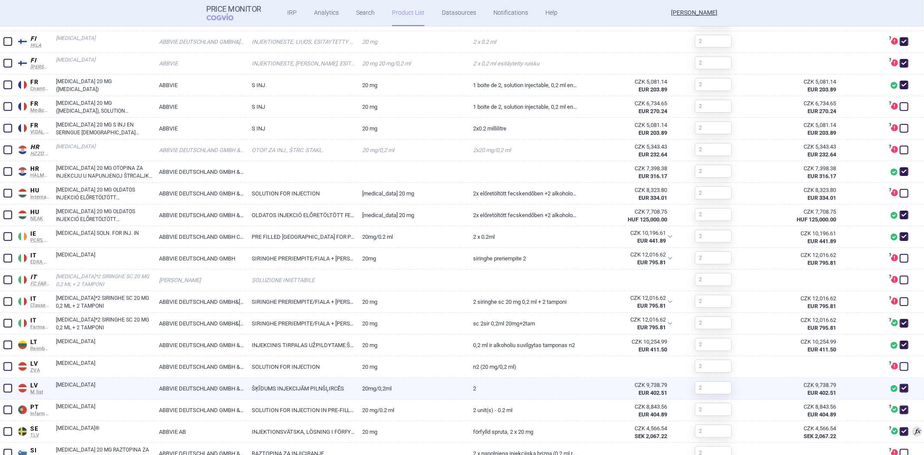
scroll to position [625, 0]
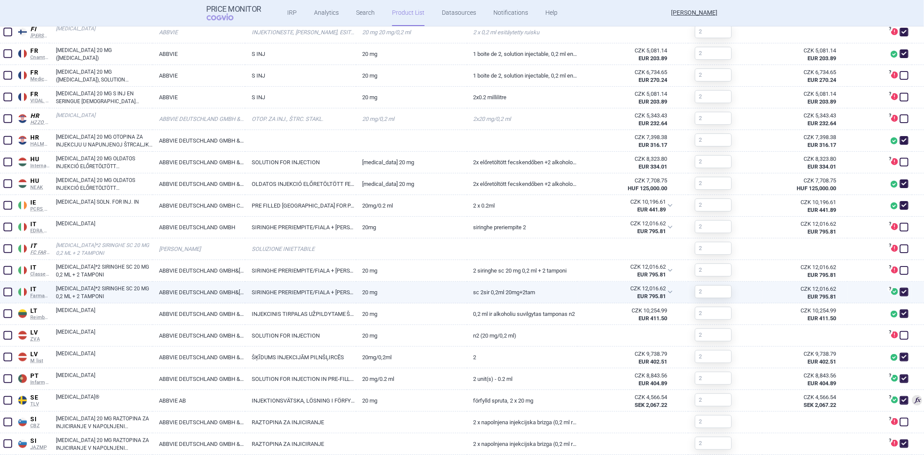
click at [559, 291] on link "SC 2SIR 0,2ML 20MG+2TAM" at bounding box center [522, 291] width 111 height 21
select select "EUR"
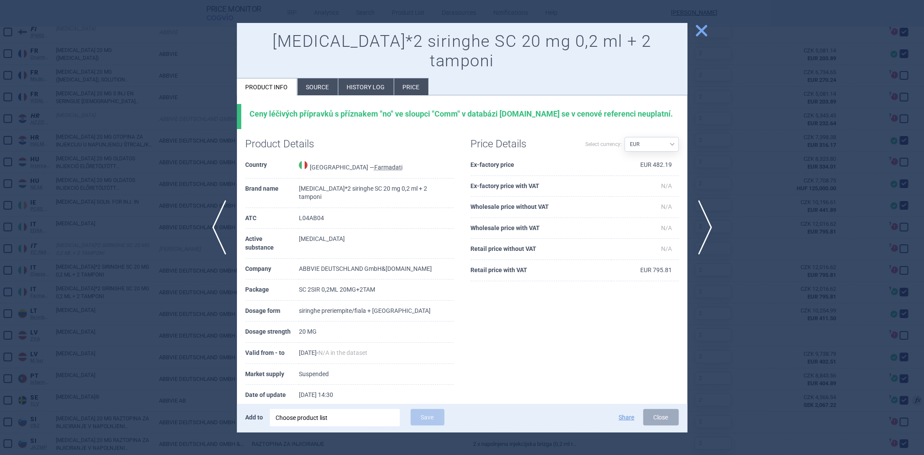
click at [357, 78] on li "History log" at bounding box center [365, 86] width 55 height 17
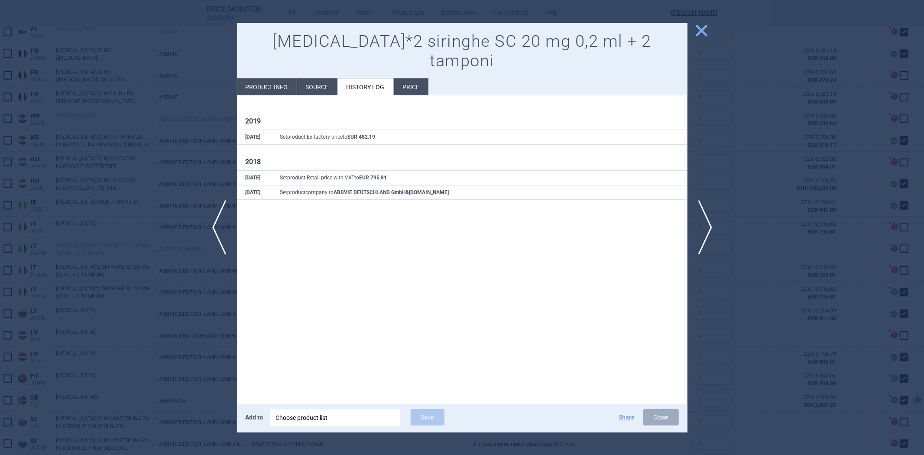
click at [326, 78] on li "Source" at bounding box center [317, 86] width 40 height 17
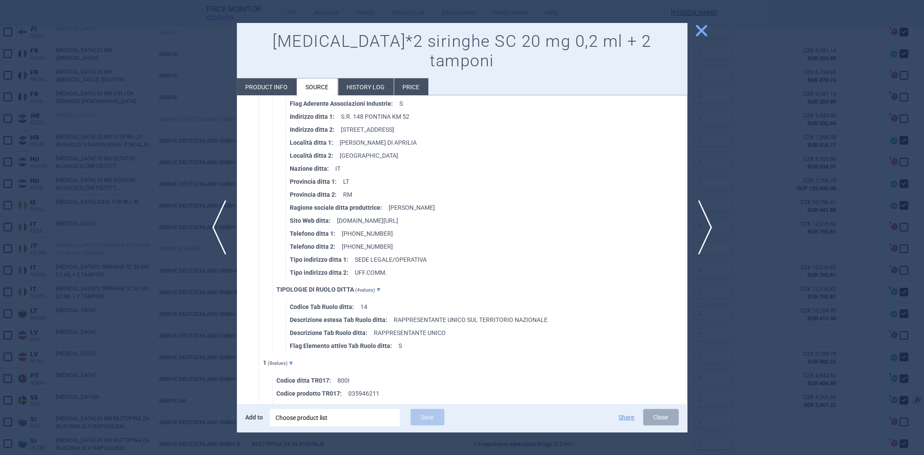
scroll to position [3371, 0]
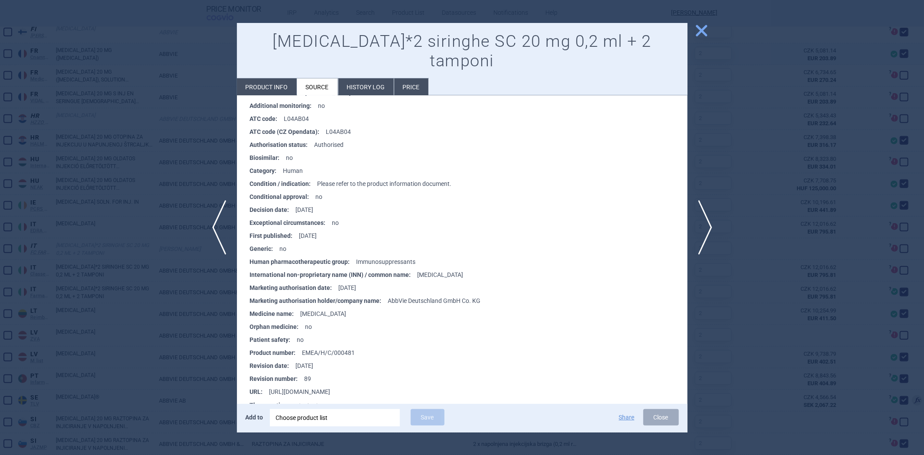
drag, startPoint x: 791, startPoint y: 105, endPoint x: 788, endPoint y: 52, distance: 52.9
click at [793, 105] on div at bounding box center [462, 227] width 924 height 455
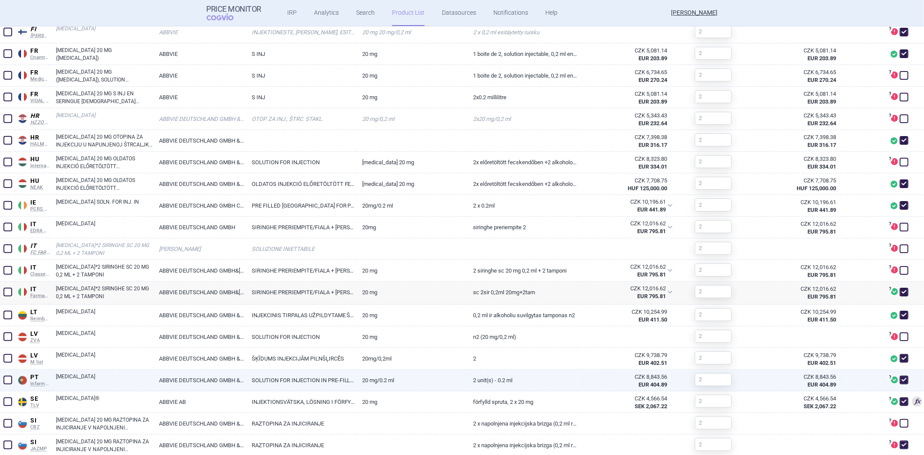
click at [536, 382] on link "2 unit(s) - 0.2 ml" at bounding box center [522, 379] width 111 height 21
select select "EUR"
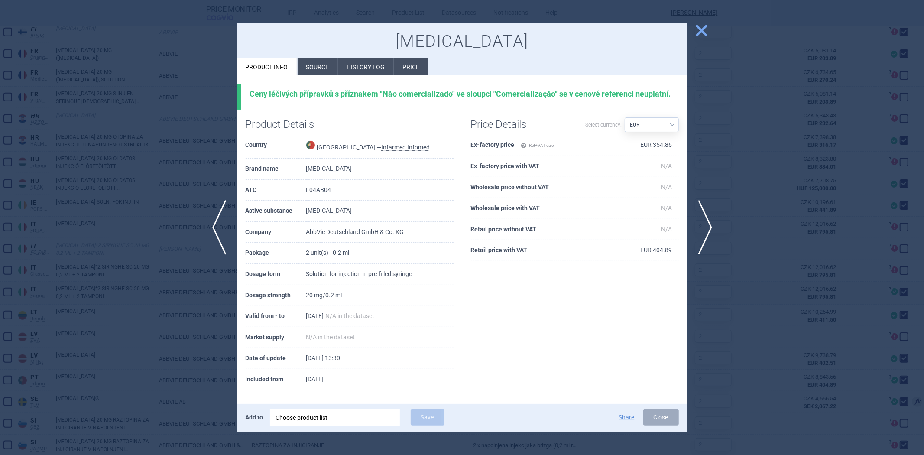
click at [358, 63] on li "History log" at bounding box center [365, 66] width 55 height 17
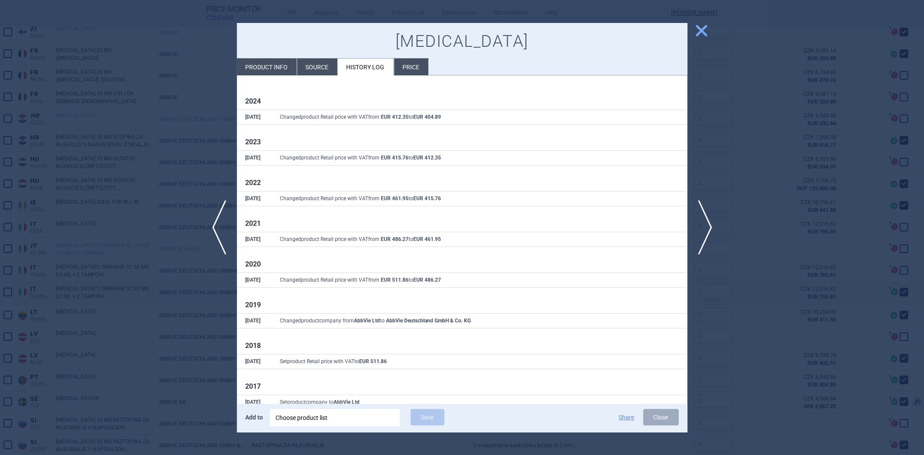
click at [297, 61] on li "Source" at bounding box center [317, 66] width 40 height 17
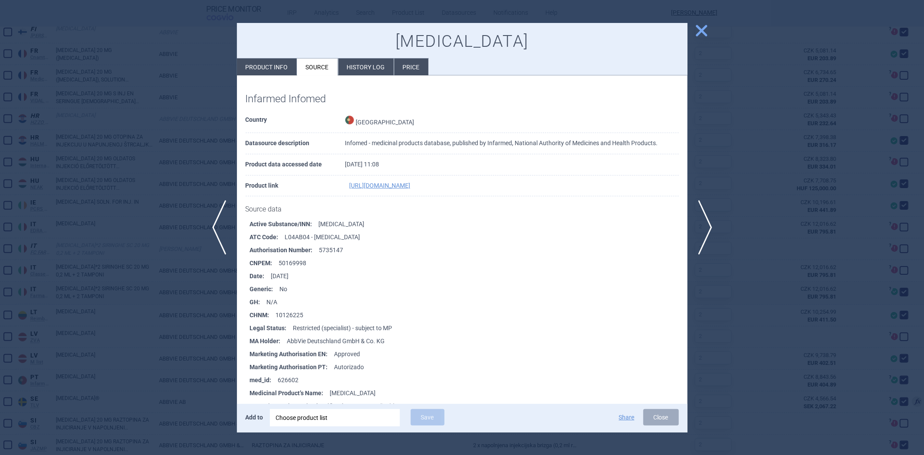
click at [282, 75] on li "Product info" at bounding box center [267, 66] width 60 height 17
select select "EUR"
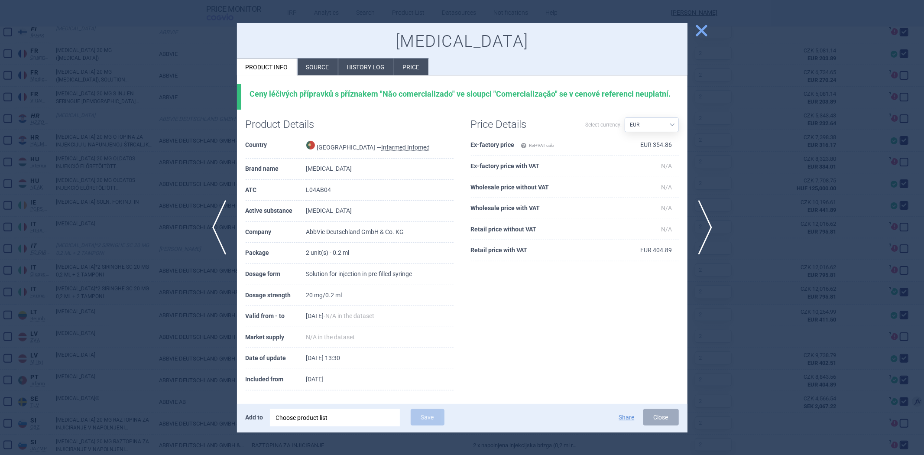
click at [517, 92] on div "Ceny léčivých přípravků s příznakem "Năo comercializado" ve sloupci "Comerciali…" at bounding box center [464, 94] width 429 height 10
copy div "Comercializaçăo"
click at [333, 61] on li "Source" at bounding box center [317, 66] width 40 height 17
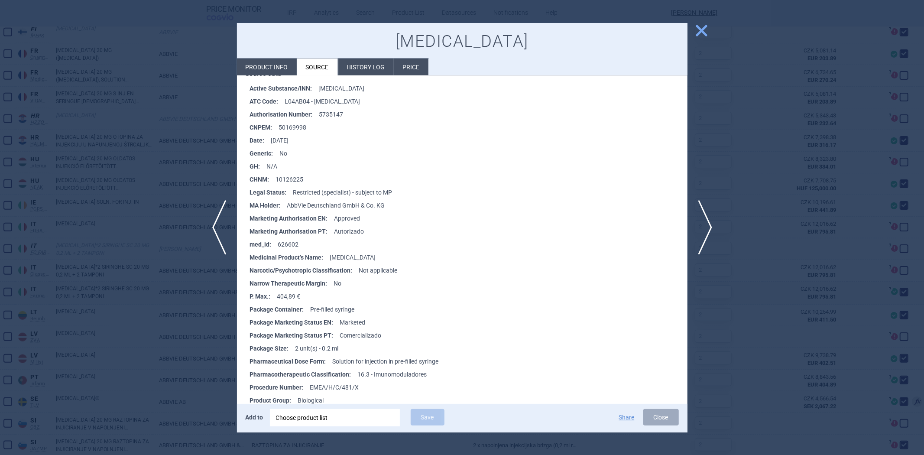
scroll to position [144, 0]
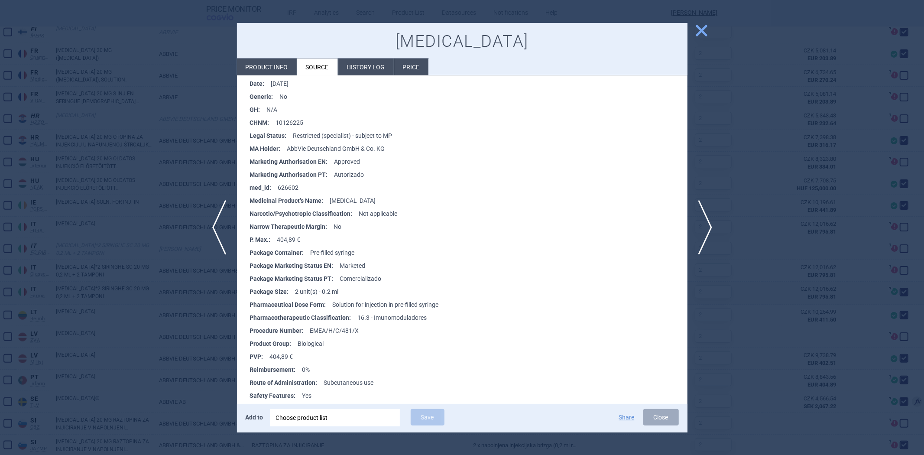
click at [284, 70] on li "Product info" at bounding box center [267, 66] width 60 height 17
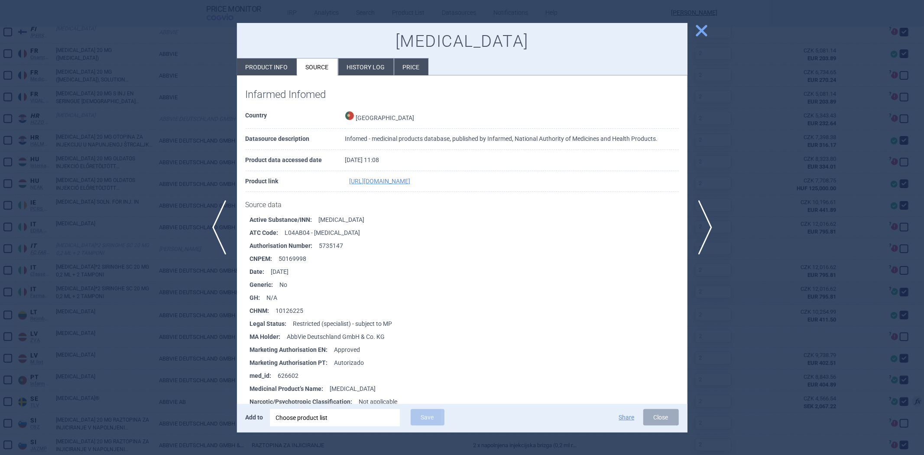
select select "EUR"
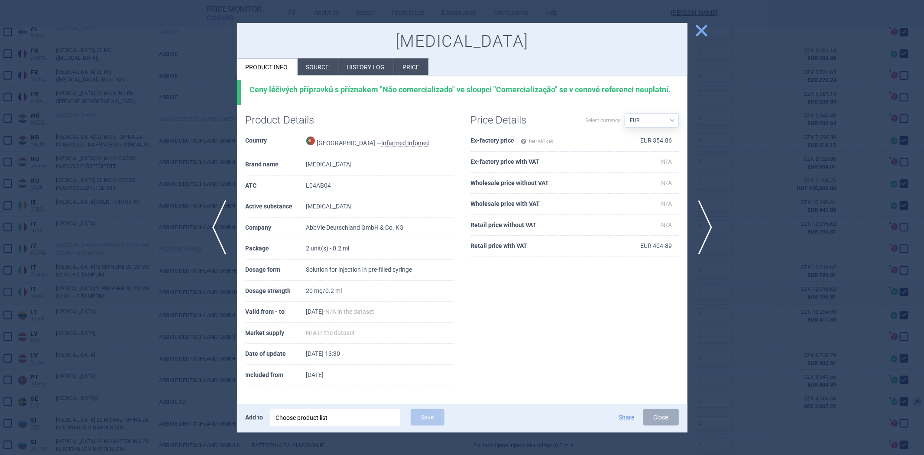
click at [309, 65] on li "Source" at bounding box center [317, 66] width 40 height 17
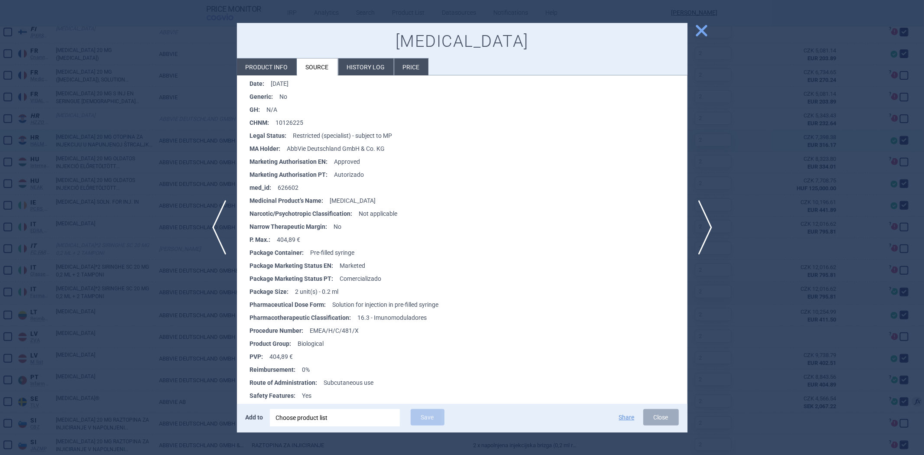
click at [795, 150] on div at bounding box center [462, 227] width 924 height 455
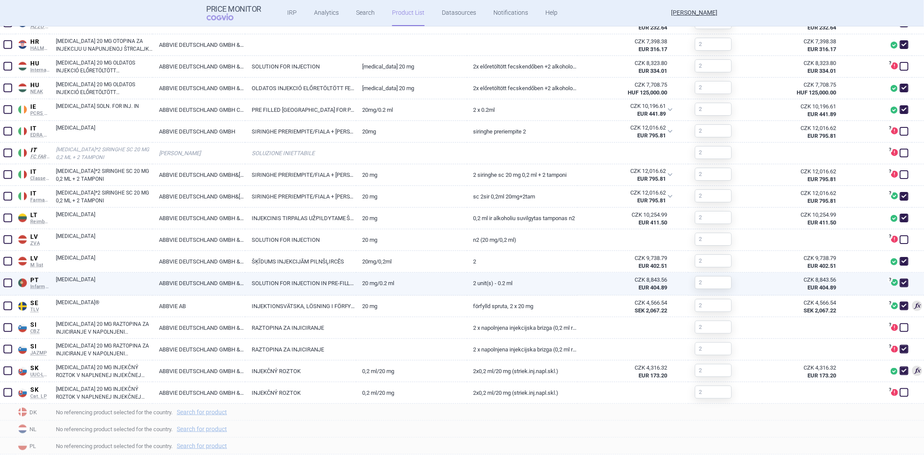
scroll to position [721, 0]
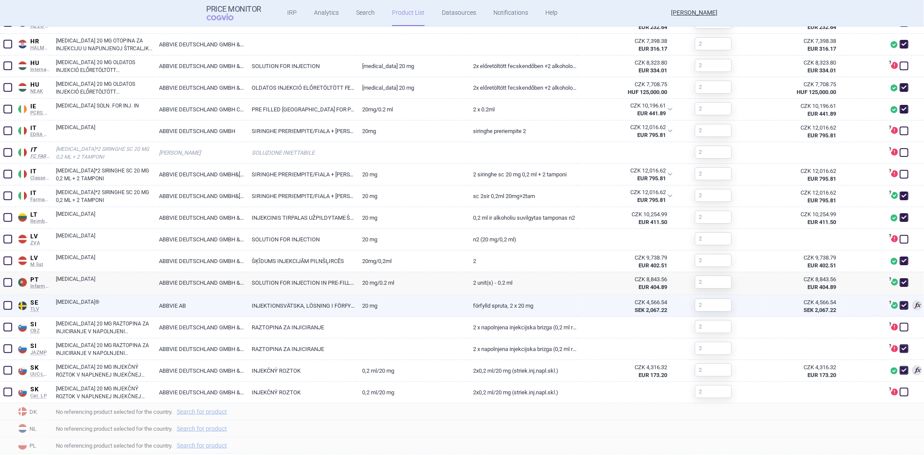
click at [596, 304] on div "CZK 4,566.54" at bounding box center [625, 302] width 83 height 8
click at [544, 304] on link "Förfylld spruta, 2 x 20 mg" at bounding box center [522, 305] width 111 height 21
select select "EUR"
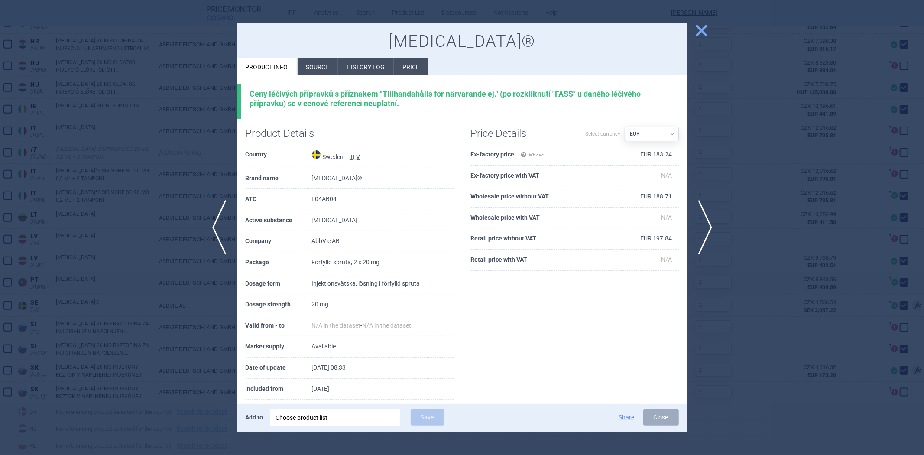
click at [318, 69] on li "Source" at bounding box center [317, 66] width 40 height 17
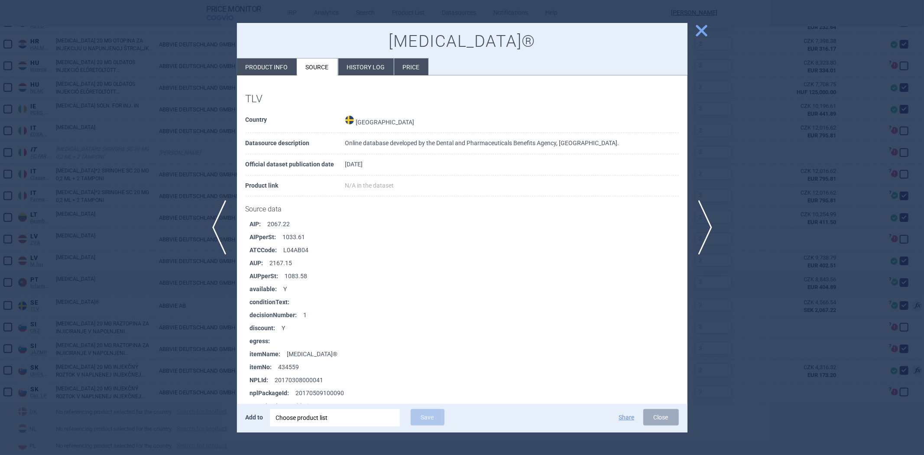
click at [297, 67] on li "Source" at bounding box center [317, 66] width 41 height 17
click at [284, 71] on li "Product info" at bounding box center [267, 66] width 60 height 17
select select "EUR"
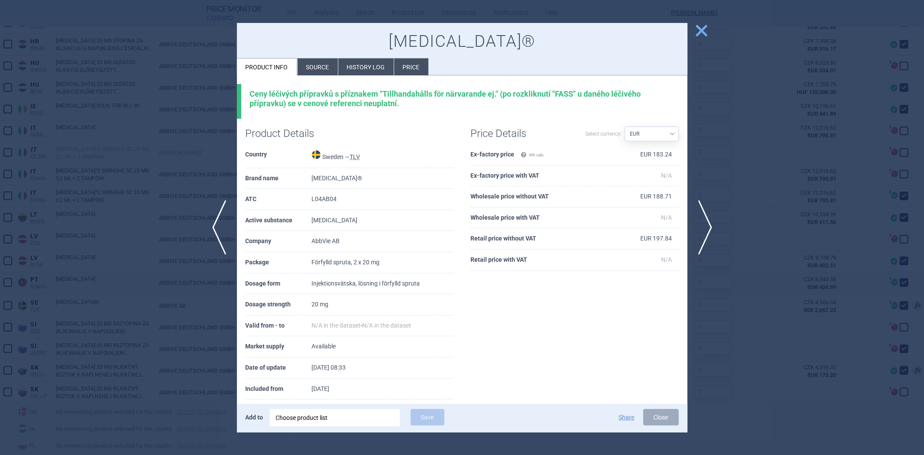
click at [565, 96] on div "Ceny léčivých přípravků s příznakem "Tillhandahålls för närvarande ej." (po roz…" at bounding box center [464, 98] width 429 height 19
copy div "FASS"
click at [327, 71] on li "Source" at bounding box center [317, 66] width 40 height 17
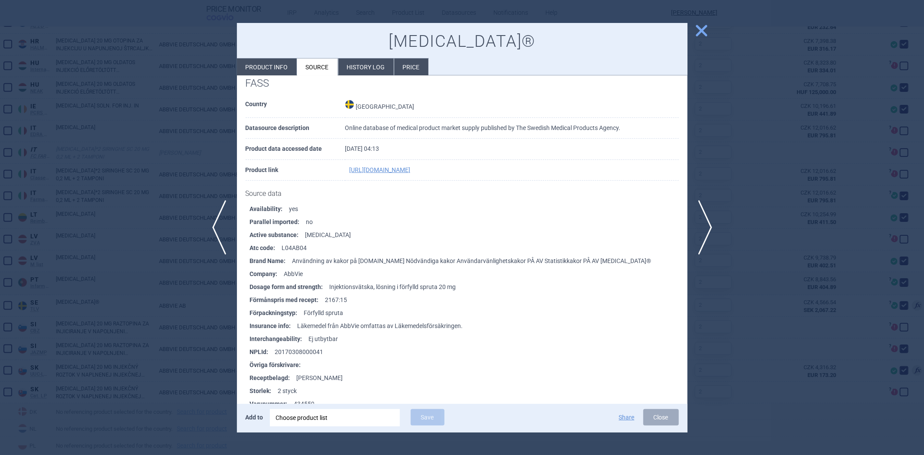
scroll to position [1124, 0]
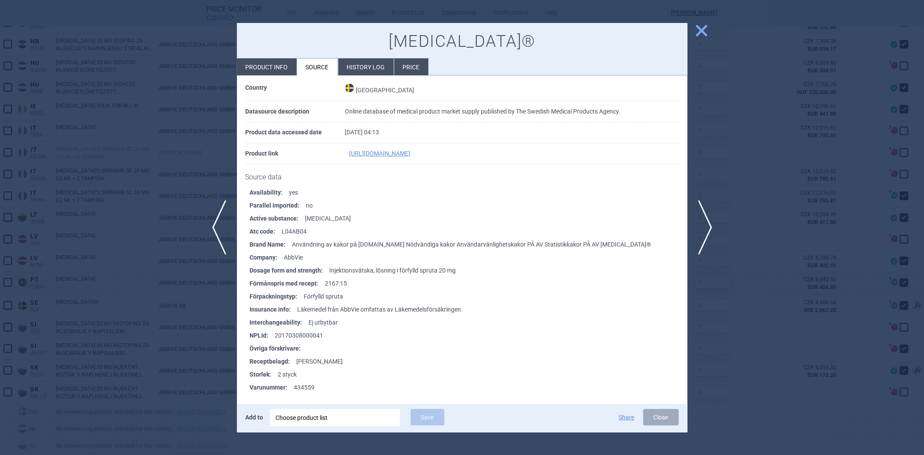
click at [288, 63] on li "Product info" at bounding box center [267, 66] width 60 height 17
select select "EUR"
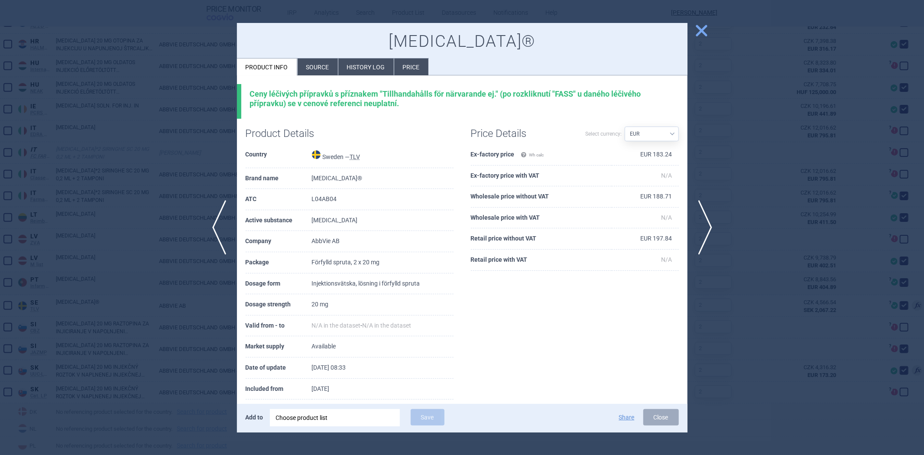
click at [492, 94] on div "Ceny léčivých přípravků s příznakem "Tillhandahålls för närvarande ej." (po roz…" at bounding box center [464, 98] width 429 height 19
drag, startPoint x: 194, startPoint y: 140, endPoint x: 200, endPoint y: 139, distance: 6.1
click at [198, 140] on div at bounding box center [462, 227] width 924 height 455
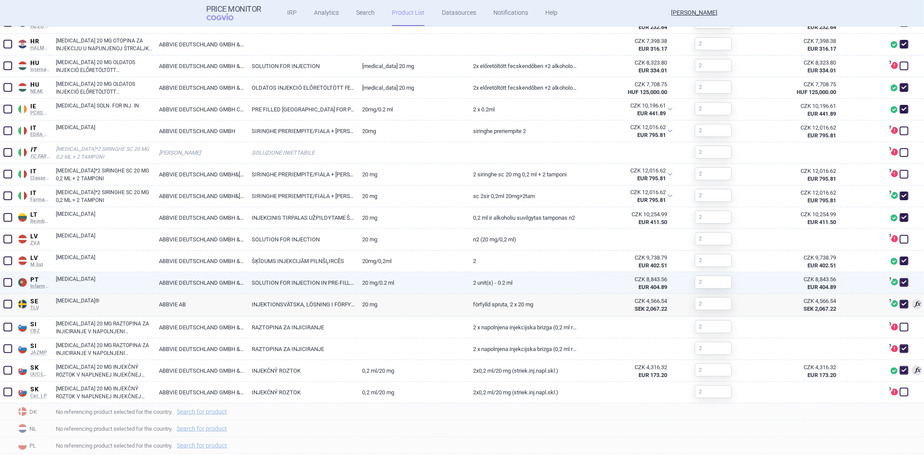
click at [541, 281] on link "2 unit(s) - 0.2 ml" at bounding box center [522, 282] width 111 height 21
select select "EUR"
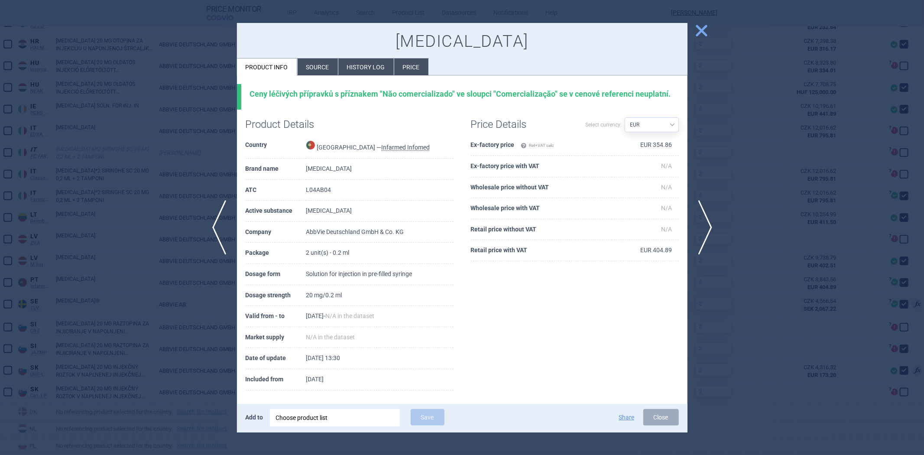
click at [198, 94] on div at bounding box center [462, 227] width 924 height 455
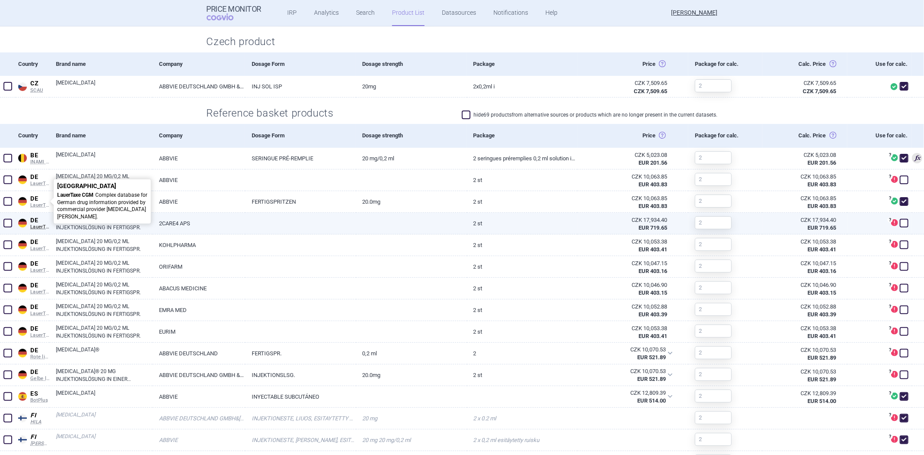
scroll to position [240, 0]
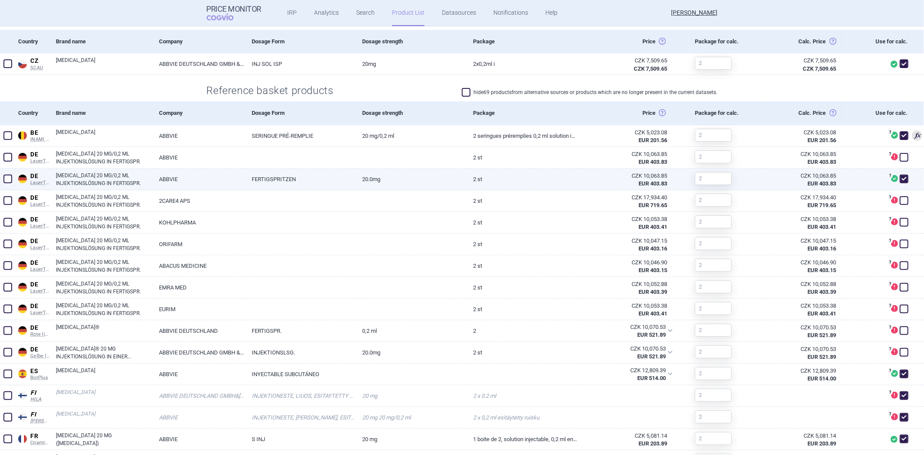
click at [223, 172] on link "ABBVIE" at bounding box center [198, 178] width 92 height 21
select select "EUR"
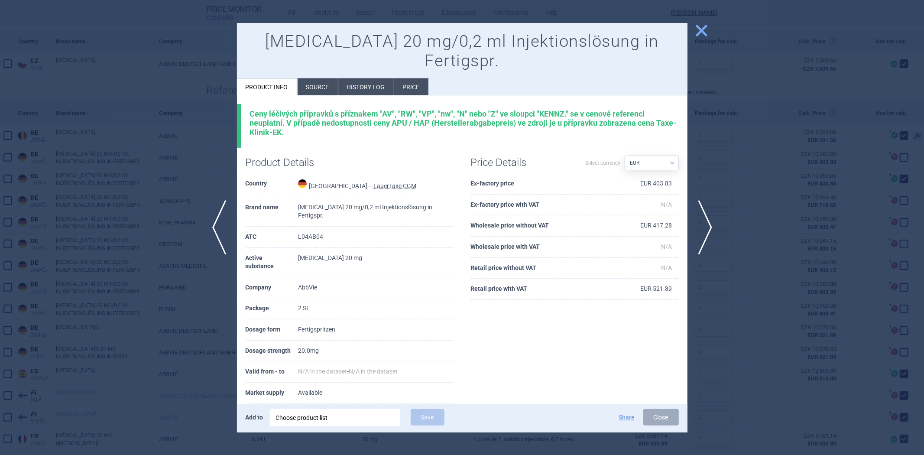
click at [408, 109] on div "Ceny léčivých přípravků s příznakem "AV", "RW", "VP", "nw", "N" nebo "Z" ve slo…" at bounding box center [464, 123] width 429 height 28
copy div "RW"
click at [711, 36] on div at bounding box center [462, 227] width 924 height 455
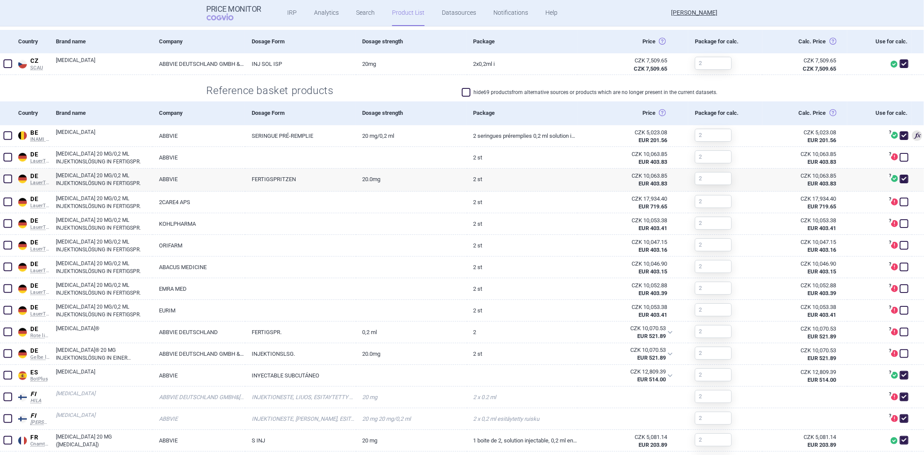
click at [706, 36] on div "Package for calc." at bounding box center [725, 41] width 74 height 23
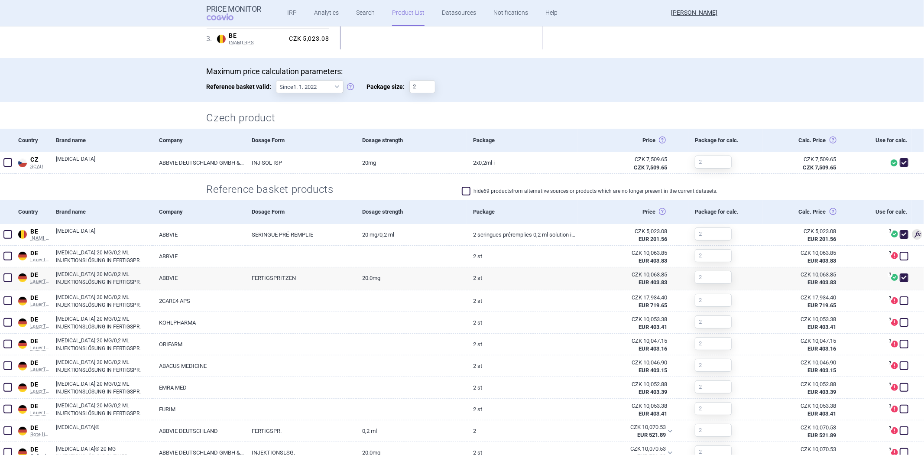
scroll to position [144, 0]
